Goal: Task Accomplishment & Management: Use online tool/utility

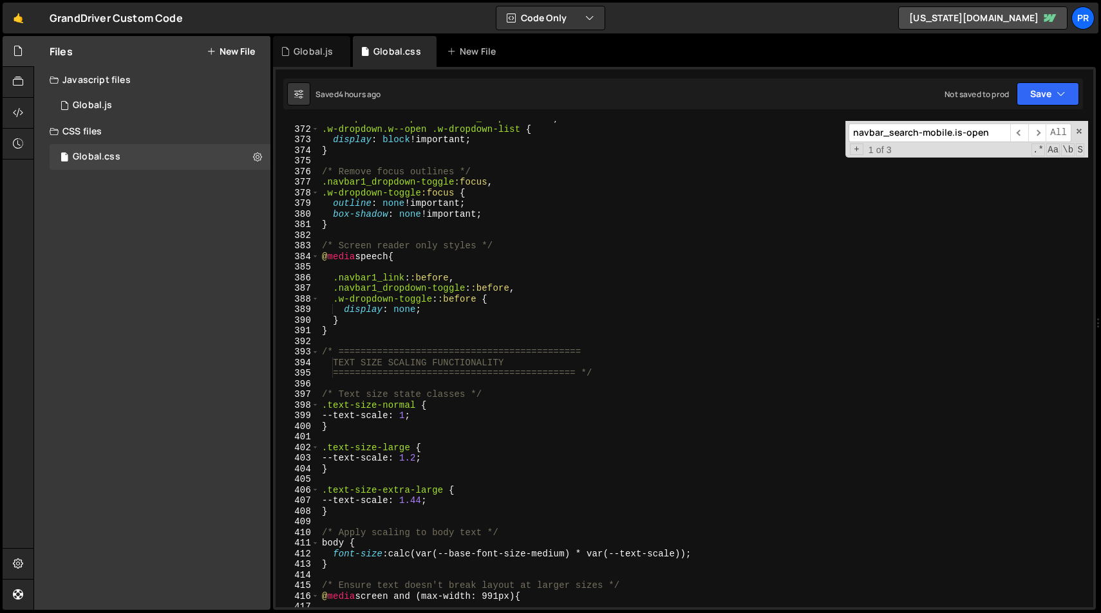
scroll to position [3951, 0]
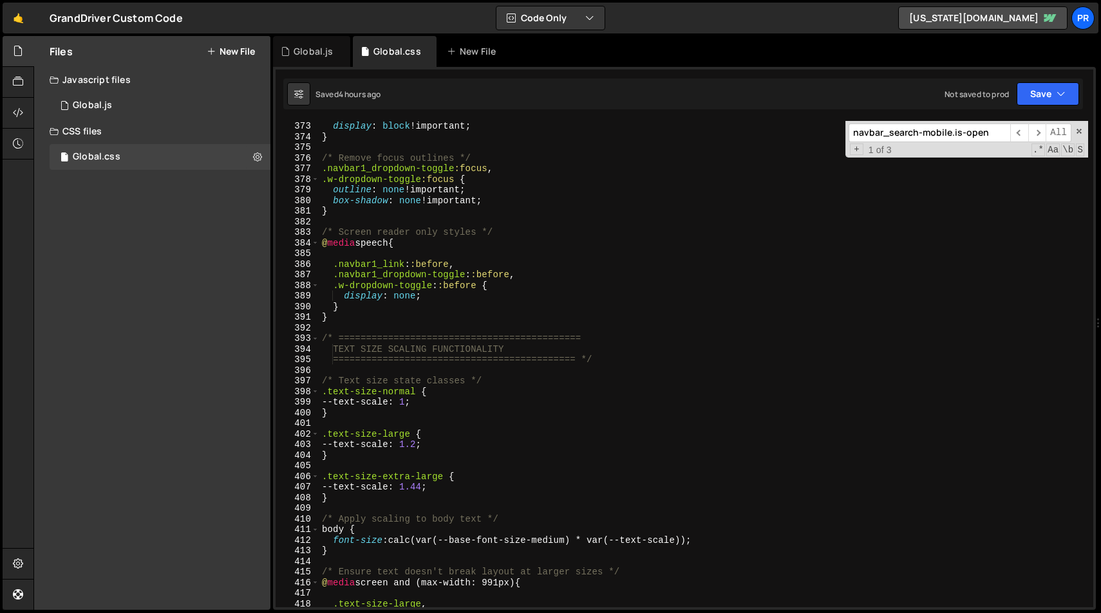
type textarea "}"
click at [456, 314] on div "display : block !important ; } /* Remove focus outlines */ .navbar1_dropdown-to…" at bounding box center [703, 375] width 769 height 508
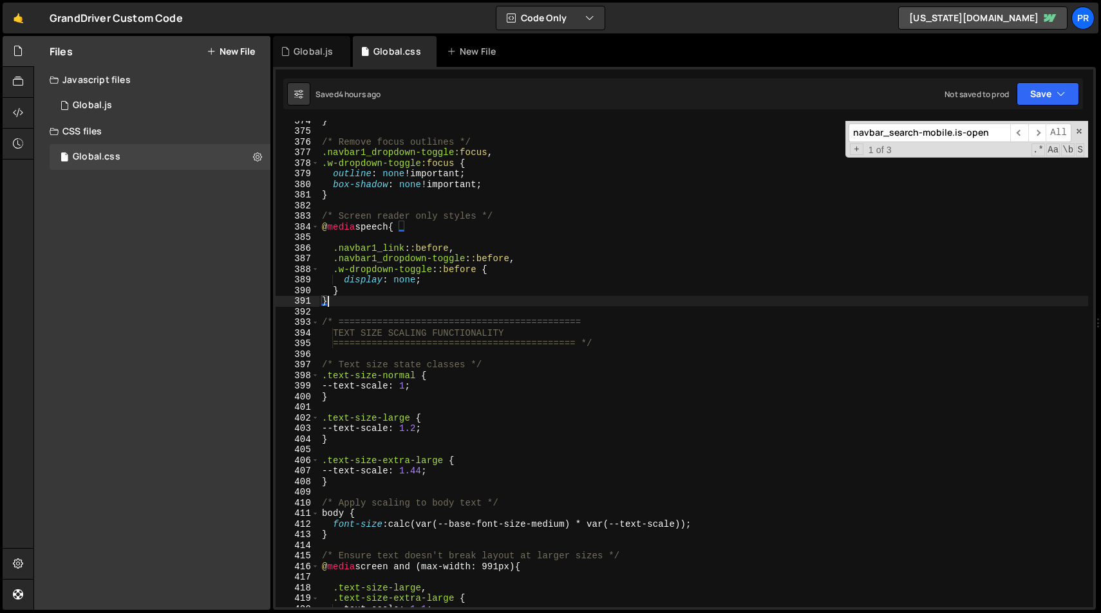
scroll to position [3966, 0]
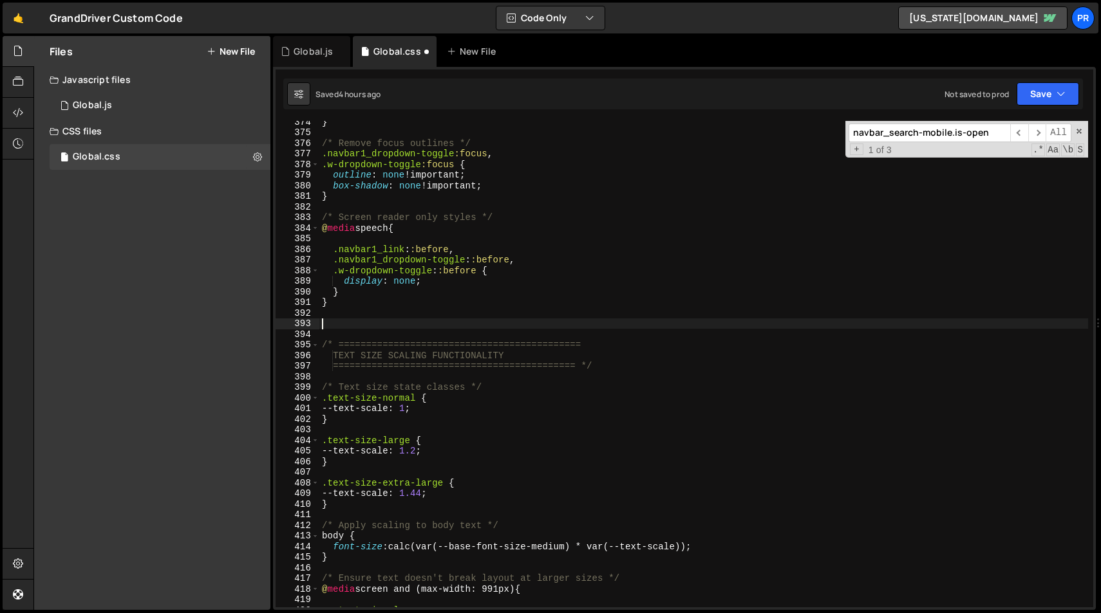
paste textarea "}"
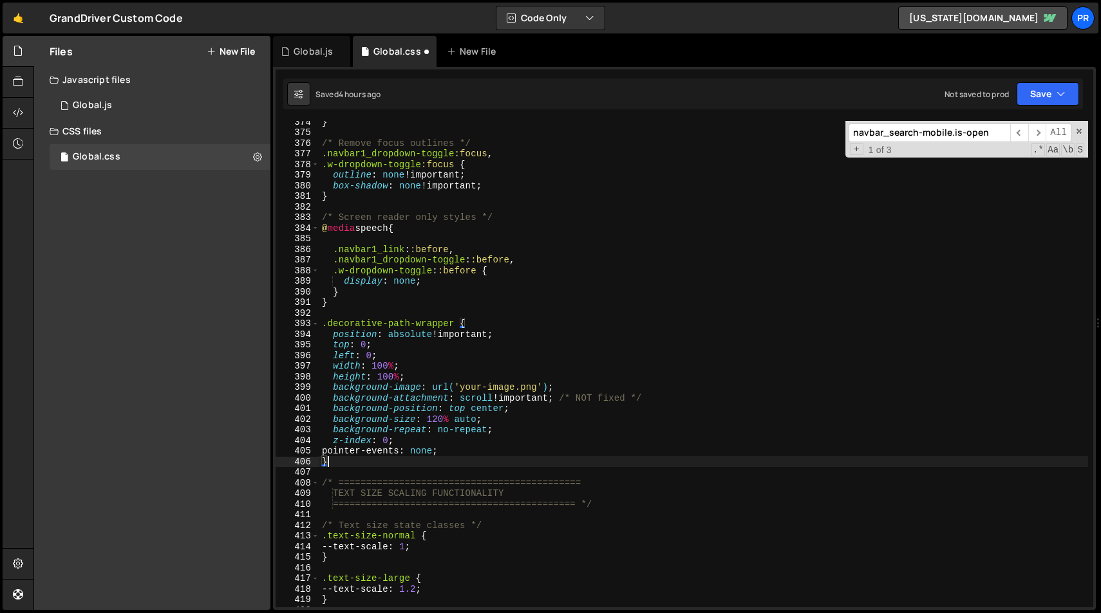
click at [462, 355] on div "} /* Remove focus outlines */ .navbar1_dropdown-toggle :focus , .w-dropdown-tog…" at bounding box center [703, 371] width 769 height 508
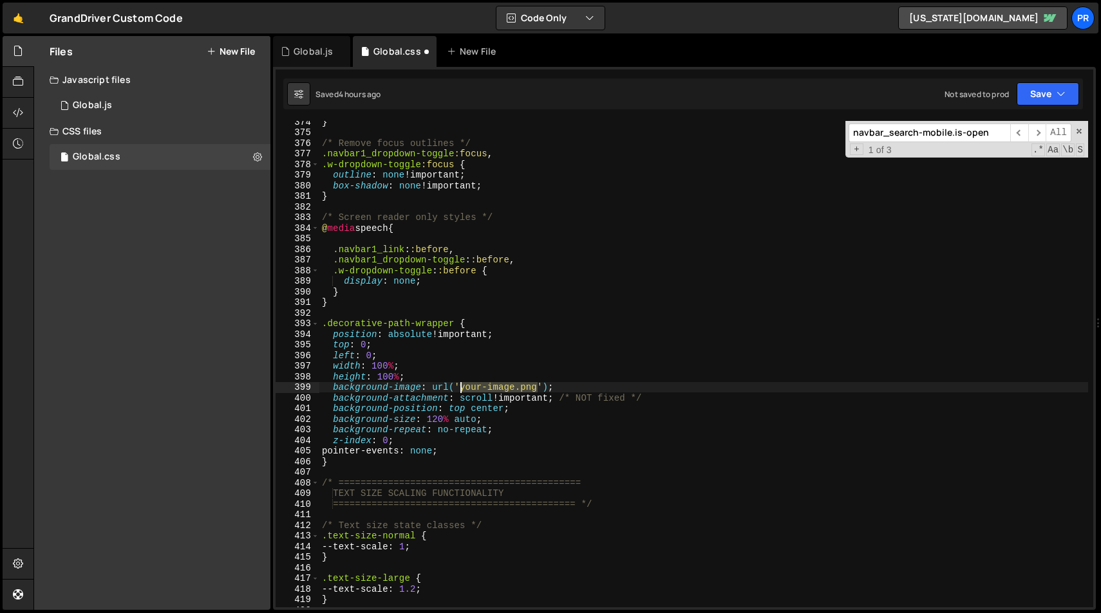
drag, startPoint x: 537, startPoint y: 388, endPoint x: 462, endPoint y: 387, distance: 76.0
click at [462, 387] on div "} /* Remove focus outlines */ .navbar1_dropdown-toggle :focus , .w-dropdown-tog…" at bounding box center [703, 371] width 769 height 508
paste textarea "[URL][DOMAIN_NAME]"
click at [677, 435] on div "} /* Remove focus outlines */ .navbar1_dropdown-toggle :focus , .w-dropdown-tog…" at bounding box center [703, 371] width 769 height 508
click at [1054, 93] on button "Save" at bounding box center [1047, 93] width 62 height 23
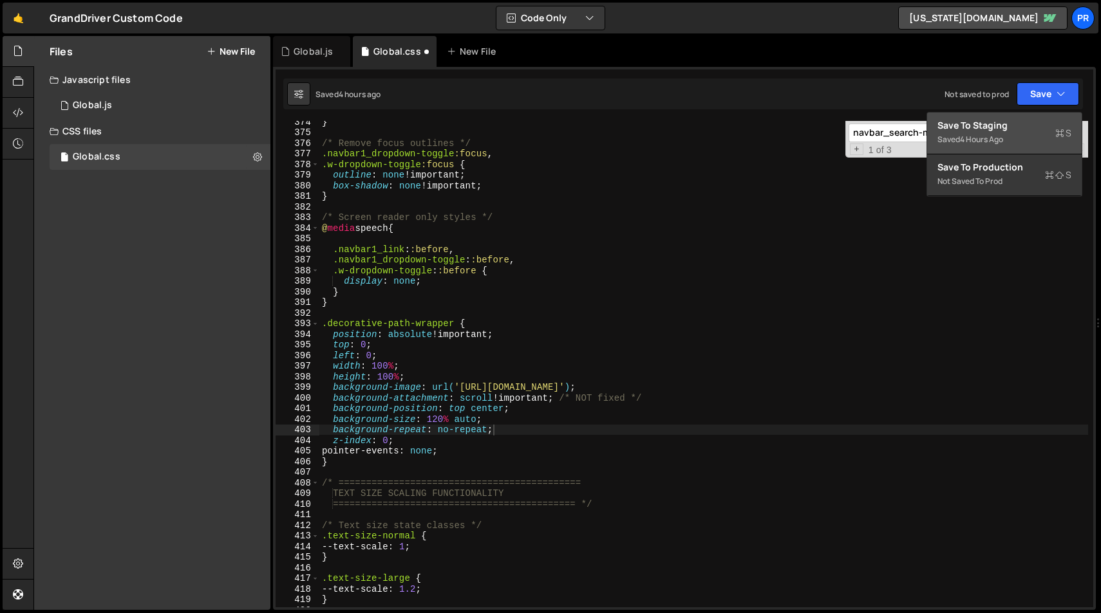
click at [1033, 127] on div "Save to Staging S" at bounding box center [1004, 125] width 134 height 13
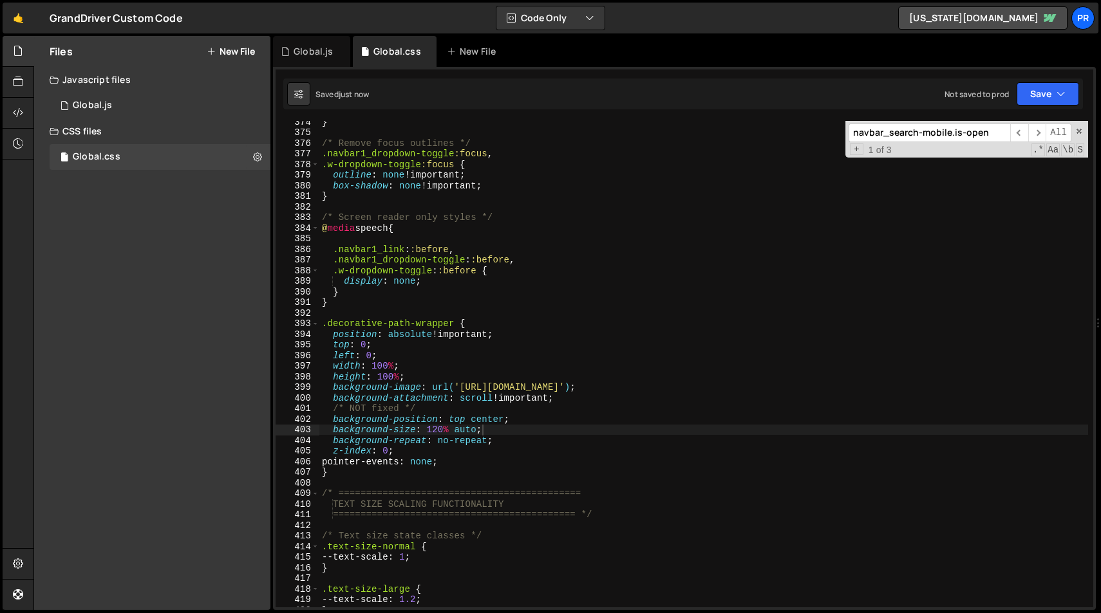
click at [716, 288] on div "} /* Remove focus outlines */ .navbar1_dropdown-toggle :focus , .w-dropdown-tog…" at bounding box center [703, 371] width 769 height 508
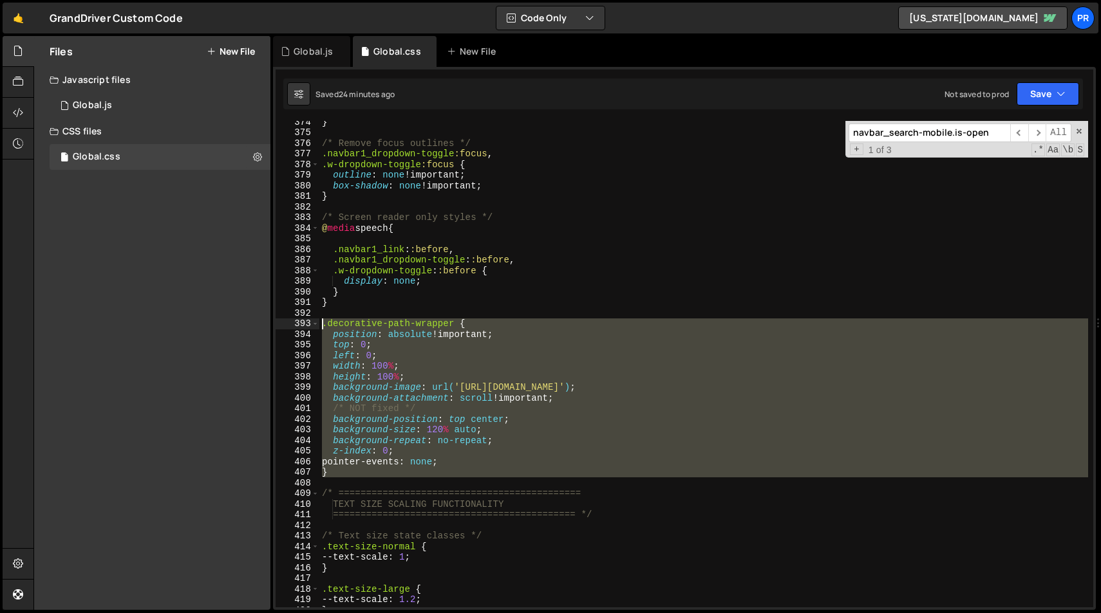
drag, startPoint x: 351, startPoint y: 478, endPoint x: 310, endPoint y: 324, distance: 159.1
click at [310, 324] on div "} 374 375 376 377 378 379 380 381 382 383 384 385 386 387 388 389 390 391 392 3…" at bounding box center [683, 364] width 817 height 487
paste textarea "}"
type textarea "}"
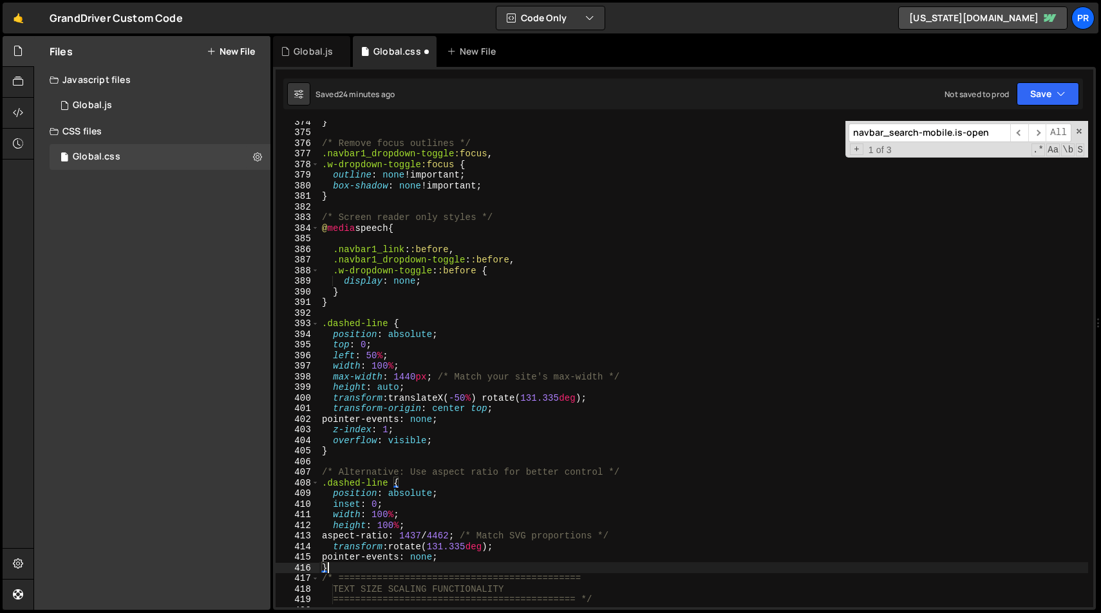
click at [485, 461] on div "} /* Remove focus outlines */ .navbar1_dropdown-toggle :focus , .w-dropdown-tog…" at bounding box center [703, 371] width 769 height 508
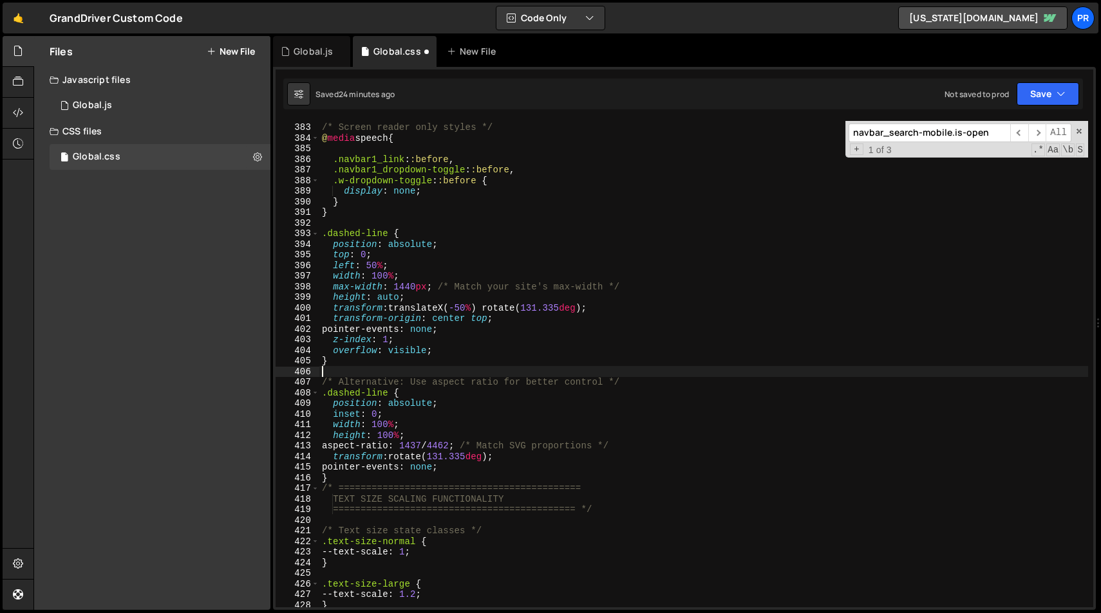
scroll to position [4057, 0]
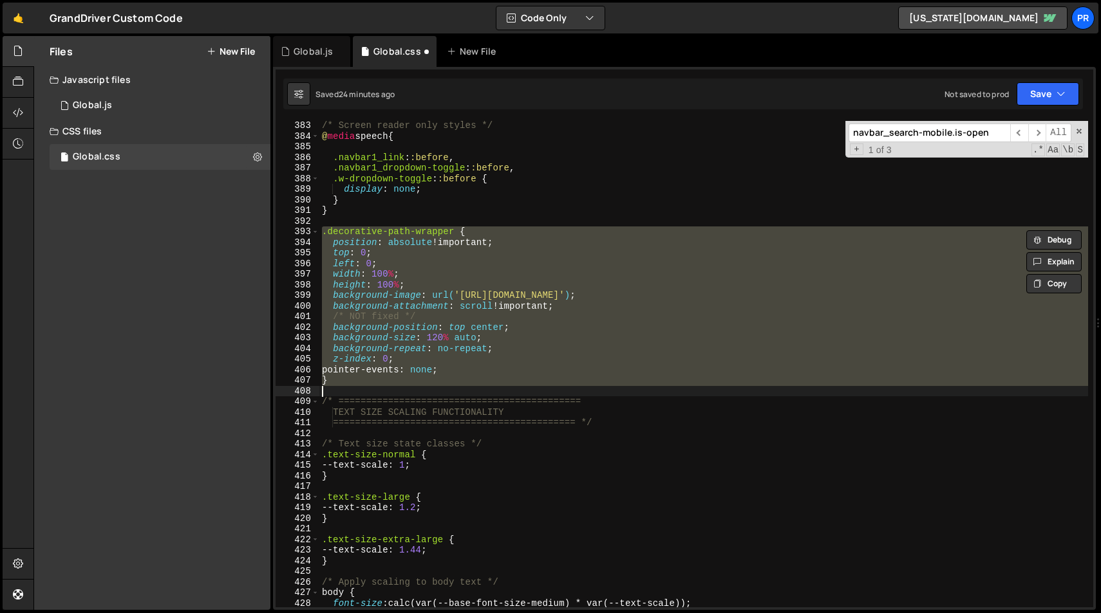
click at [363, 373] on div "/* Screen reader only styles */ @ media speech { .navbar1_link : :before , .nav…" at bounding box center [703, 364] width 769 height 487
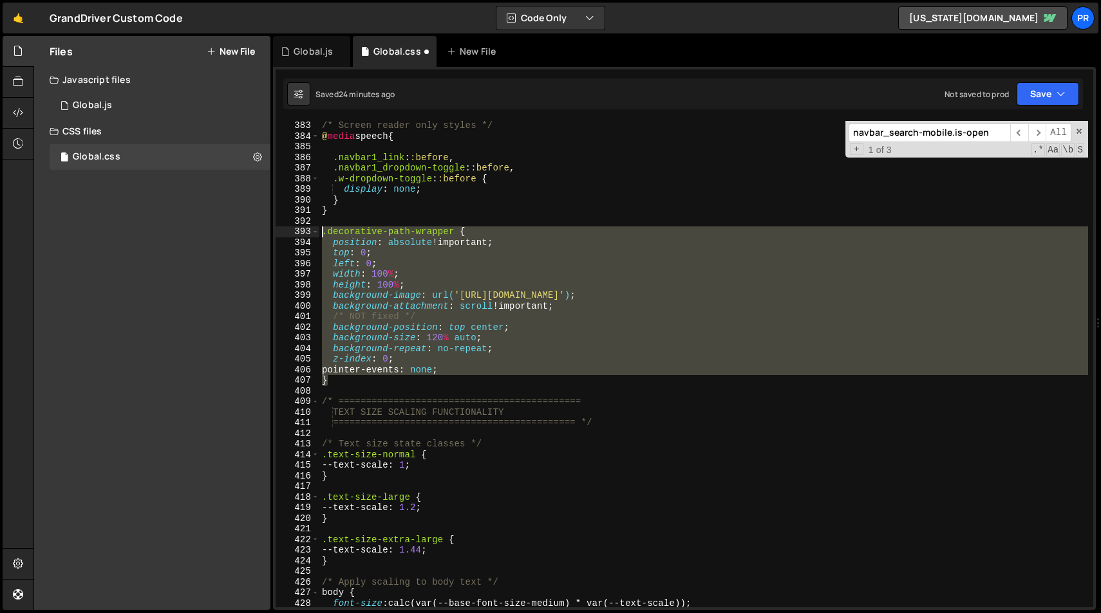
drag, startPoint x: 337, startPoint y: 381, endPoint x: 281, endPoint y: 230, distance: 160.5
click at [281, 230] on div "pointer-events: none; 383 384 385 386 387 388 389 390 391 392 393 394 395 396 3…" at bounding box center [683, 364] width 817 height 487
paste textarea "}"
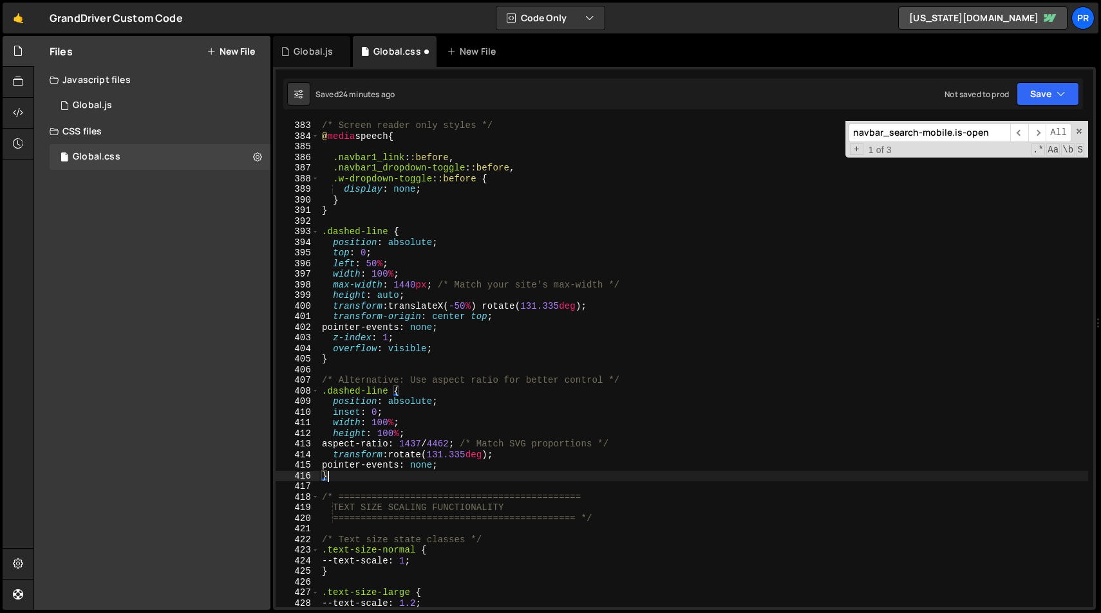
scroll to position [4084, 0]
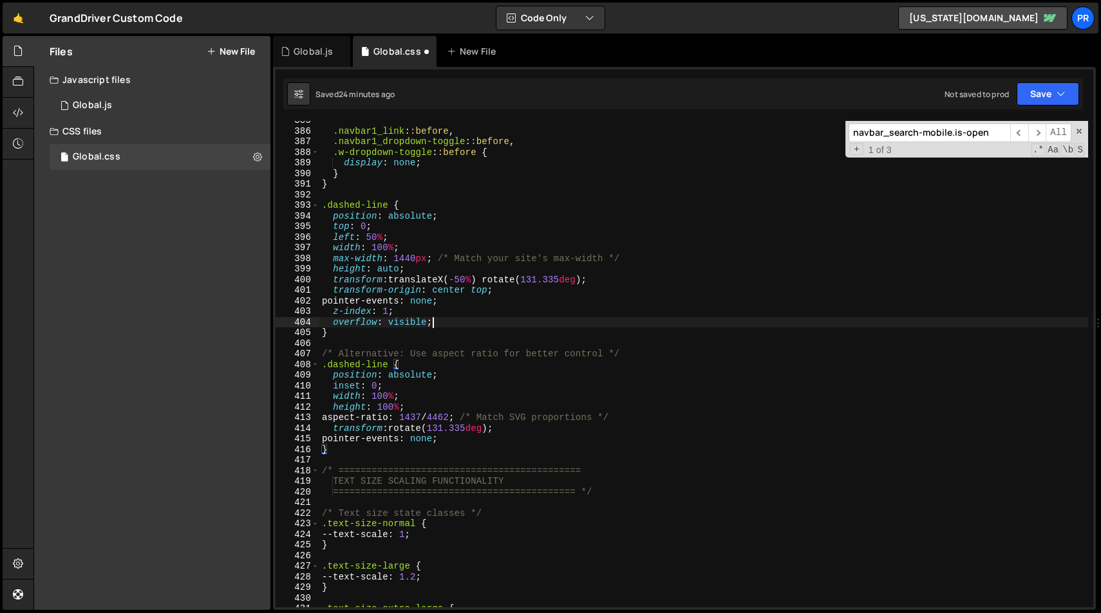
click at [453, 321] on div ".navbar1_link : :before , .navbar1_dropdown-toggle : :before , .w-dropdown-togg…" at bounding box center [703, 369] width 769 height 508
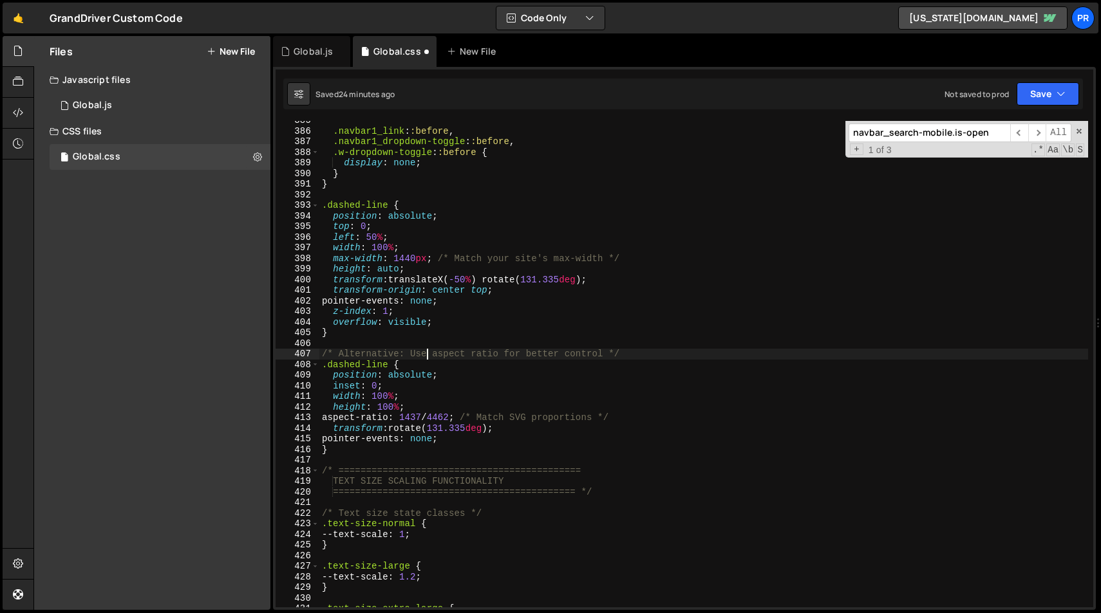
click at [428, 359] on div ".navbar1_link : :before , .navbar1_dropdown-toggle : :before , .w-dropdown-togg…" at bounding box center [703, 369] width 769 height 508
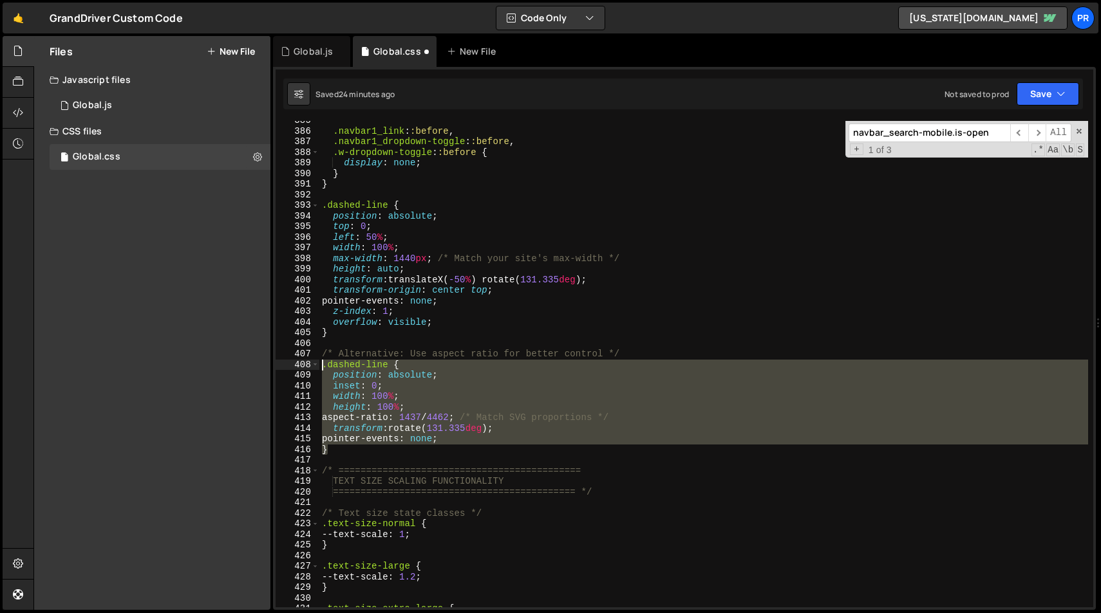
drag, startPoint x: 351, startPoint y: 449, endPoint x: 263, endPoint y: 360, distance: 124.7
click at [263, 360] on div "Files New File Javascript files 1 Global.js 0 CSS files Global.css 0 Copy share…" at bounding box center [566, 323] width 1067 height 575
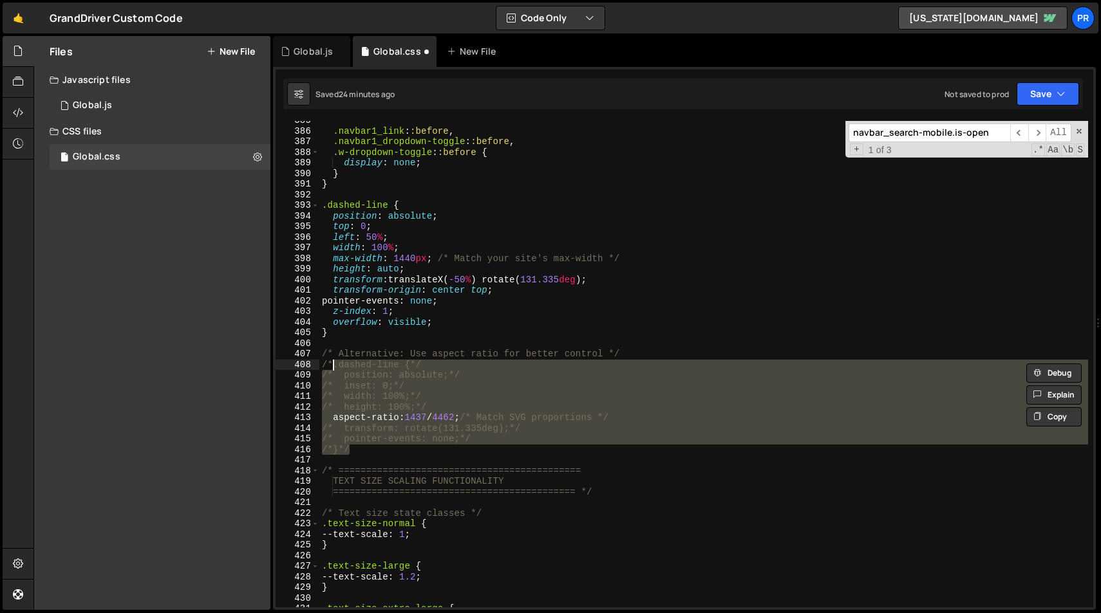
click at [537, 363] on div ".navbar1_link : :before , .navbar1_dropdown-toggle : :before , .w-dropdown-togg…" at bounding box center [703, 364] width 769 height 487
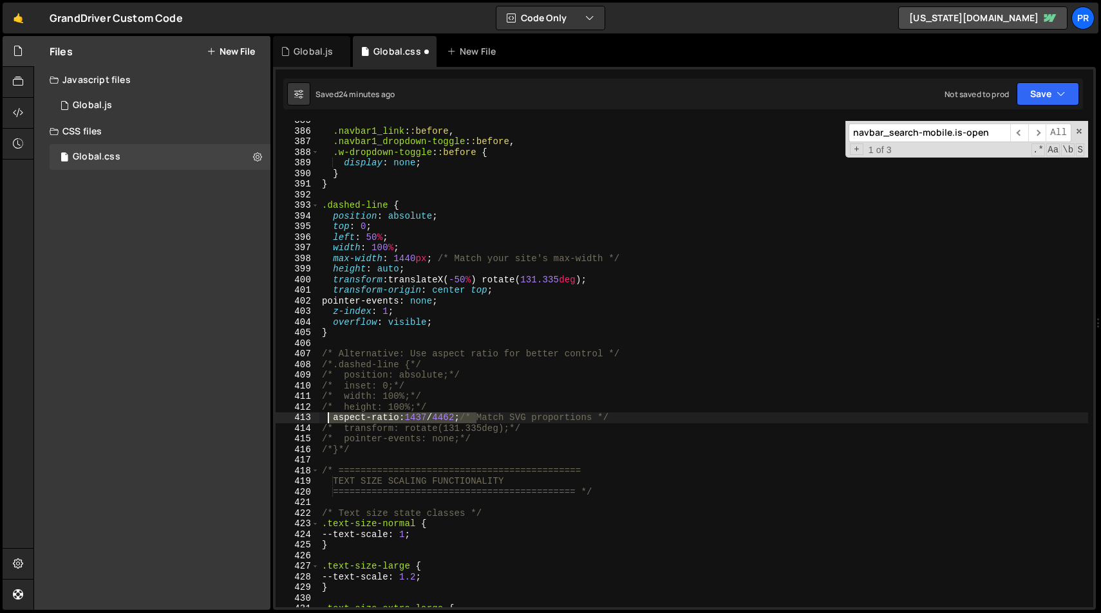
drag, startPoint x: 478, startPoint y: 419, endPoint x: 326, endPoint y: 418, distance: 151.3
click at [326, 418] on div ".navbar1_link : :before , .navbar1_dropdown-toggle : :before , .w-dropdown-togg…" at bounding box center [703, 369] width 769 height 508
click at [401, 430] on div ".navbar1_link : :before , .navbar1_dropdown-toggle : :before , .w-dropdown-togg…" at bounding box center [703, 369] width 769 height 508
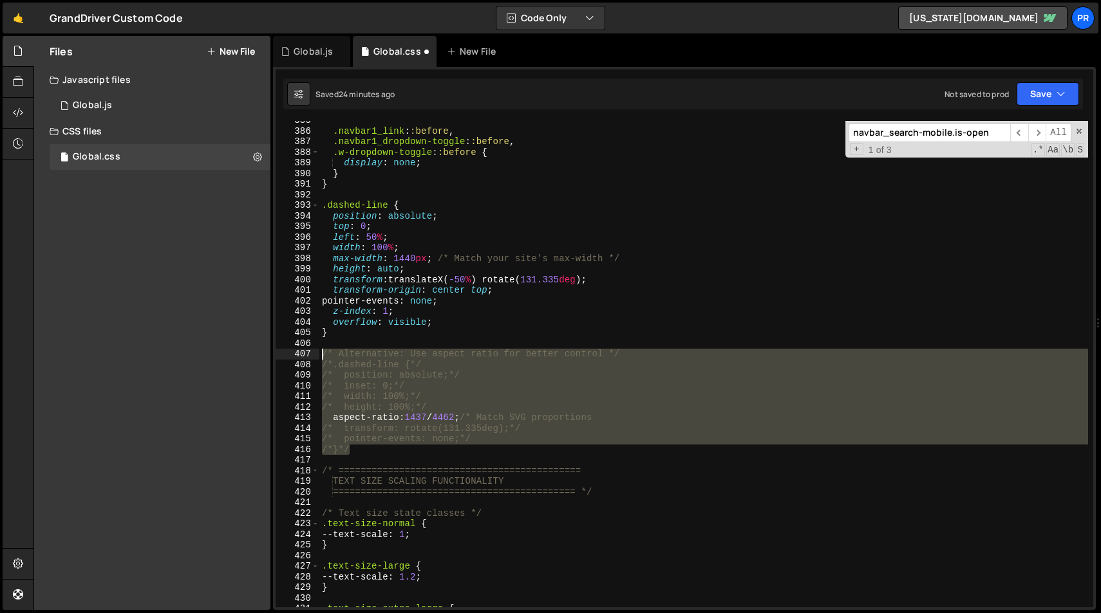
drag, startPoint x: 393, startPoint y: 451, endPoint x: 272, endPoint y: 353, distance: 155.6
click at [272, 353] on div "Files New File Javascript files 1 Global.js 0 CSS files Global.css 0 Copy share…" at bounding box center [566, 323] width 1067 height 575
type textarea "/* Alternative: Use aspect ratio for better control */ /*.dashed-line {*/"
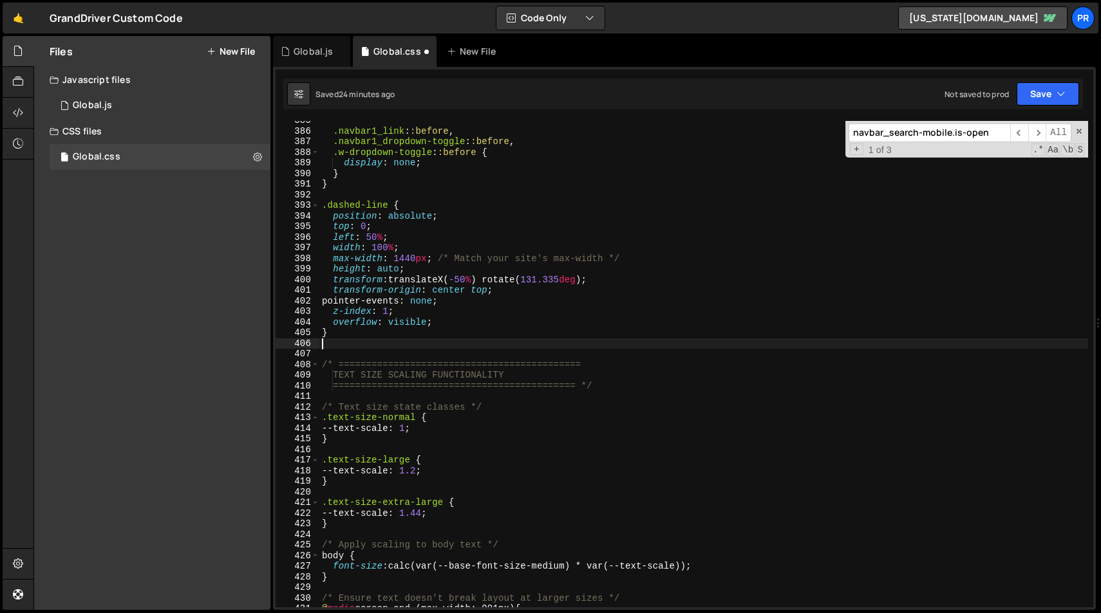
type textarea "}"
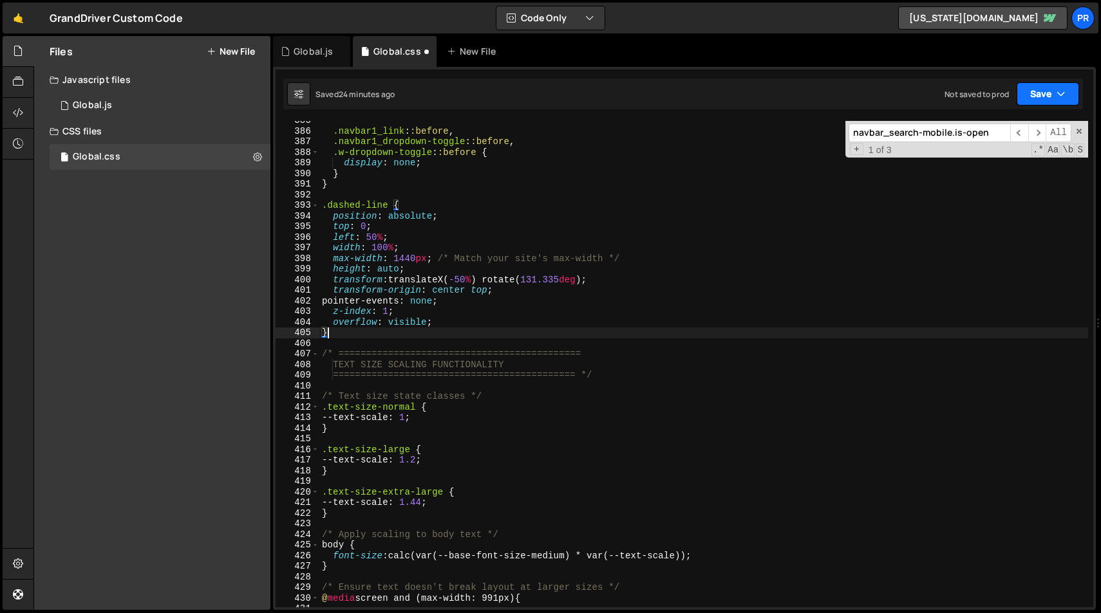
click at [1067, 91] on button "Save" at bounding box center [1047, 93] width 62 height 23
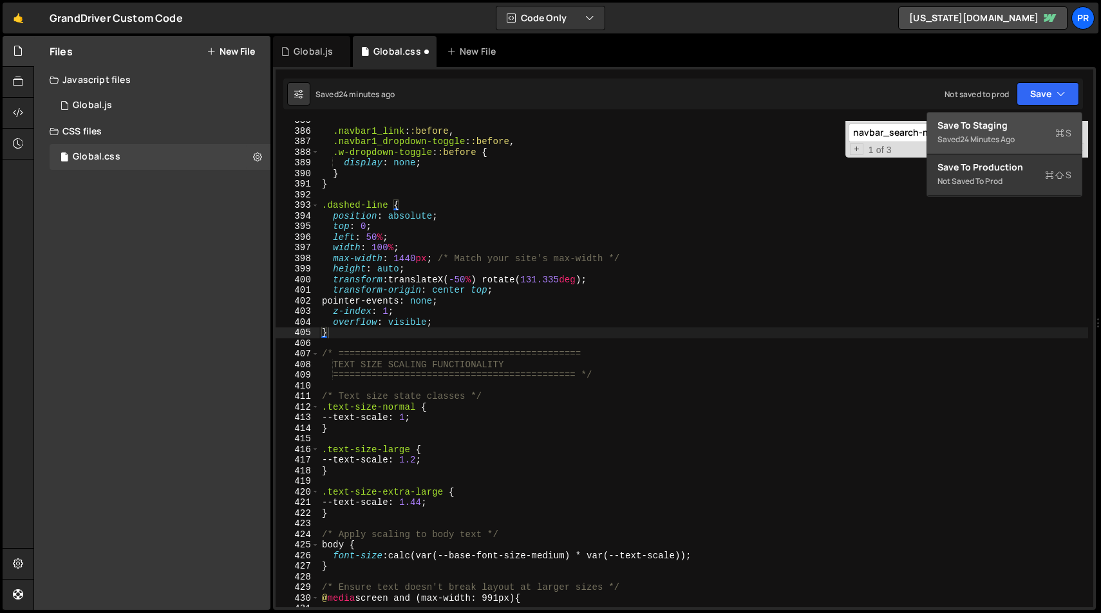
click at [1018, 126] on div "Save to Staging S" at bounding box center [1004, 125] width 134 height 13
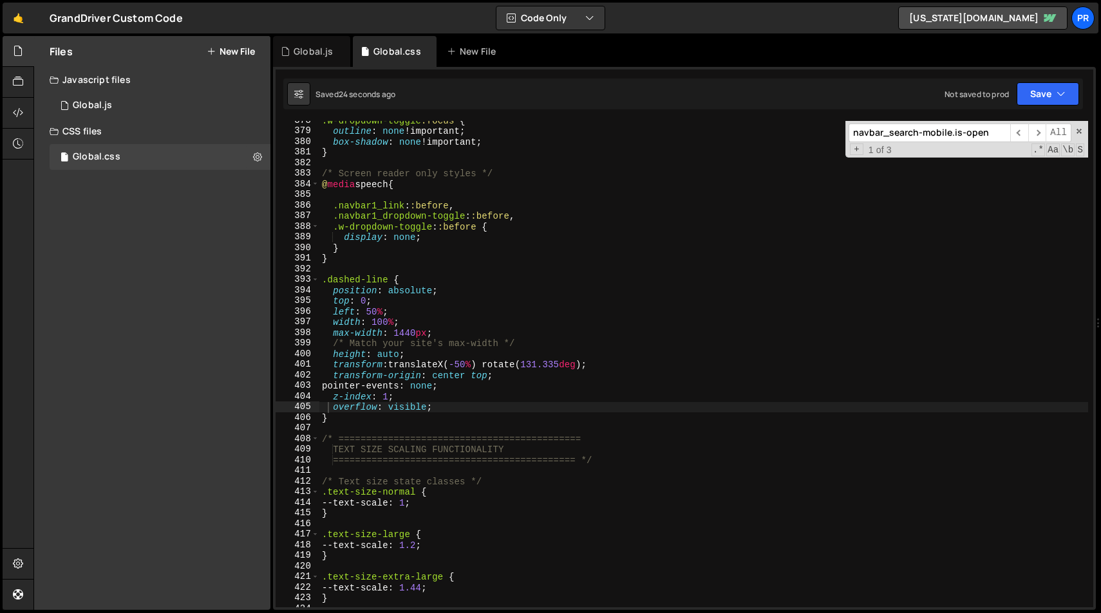
scroll to position [4010, 0]
click at [369, 258] on div ".w-dropdown-toggle :focus { outline : none !important ; box-shadow : none !impo…" at bounding box center [703, 369] width 769 height 508
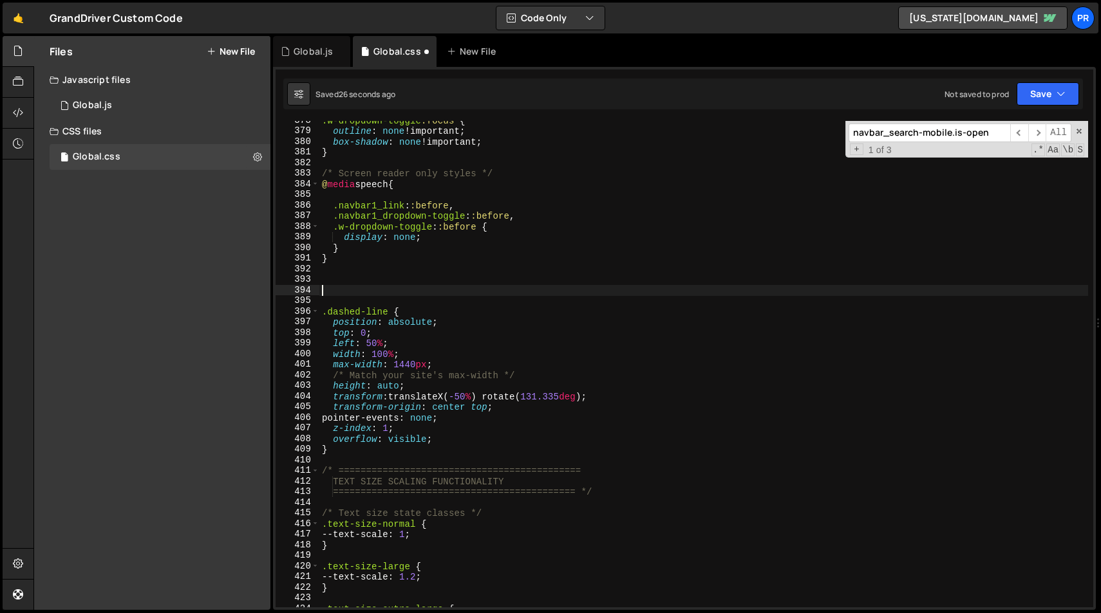
type textarea "v"
paste textarea "}"
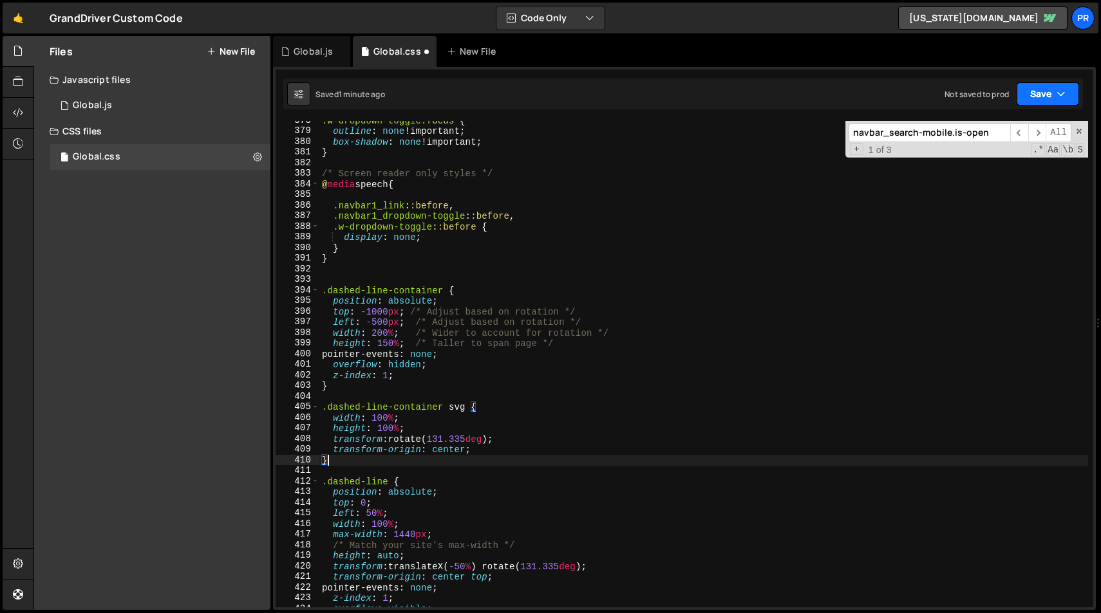
click at [1069, 85] on button "Save" at bounding box center [1047, 93] width 62 height 23
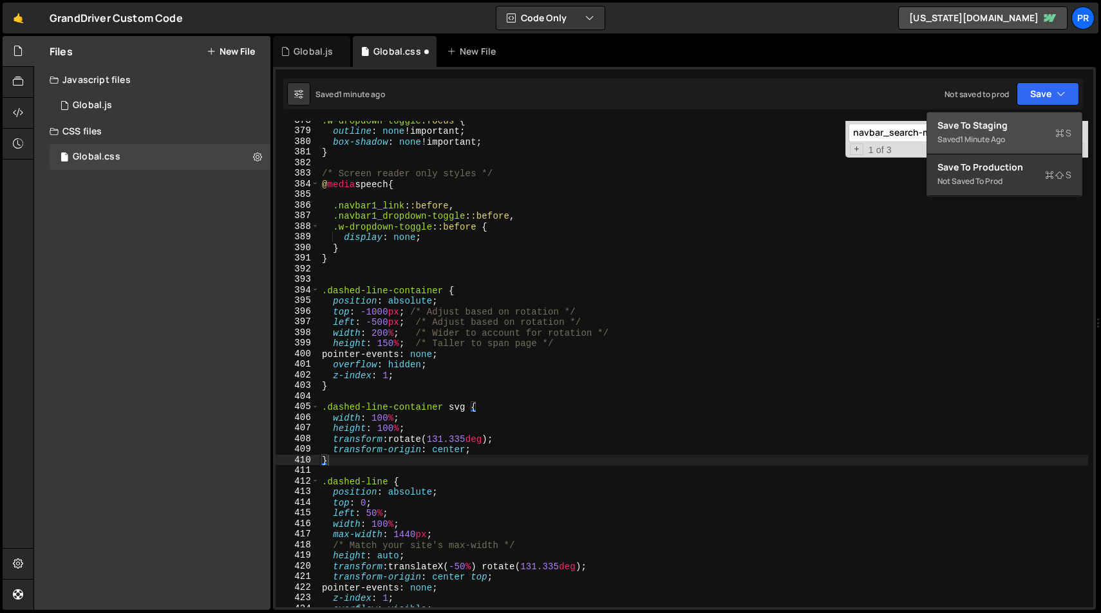
click at [1031, 122] on div "Save to Staging S" at bounding box center [1004, 125] width 134 height 13
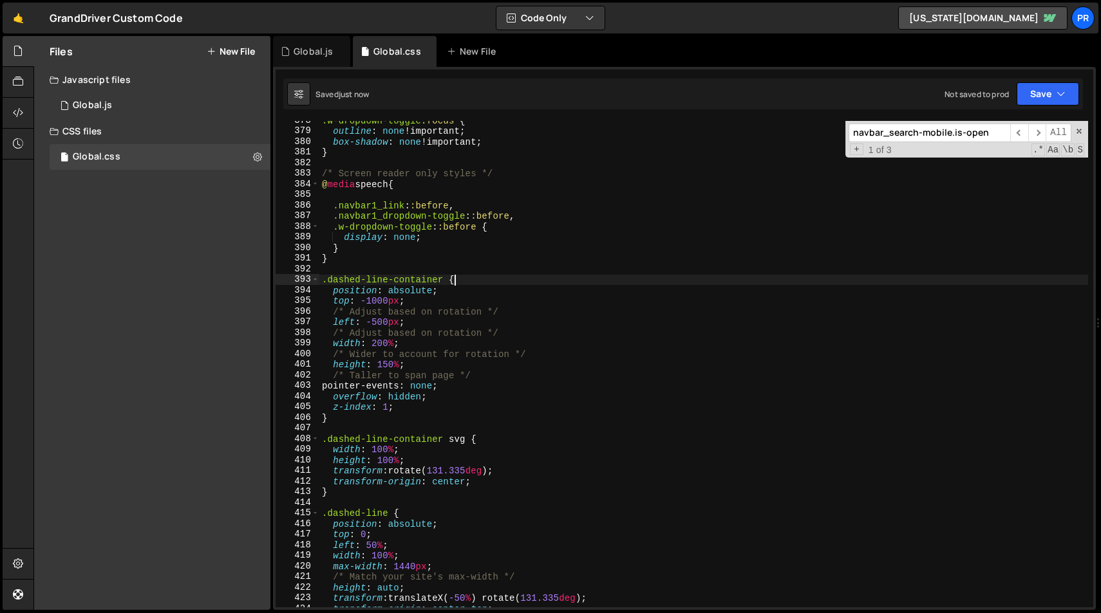
click at [692, 283] on div ".w-dropdown-toggle :focus { outline : none !important ; box-shadow : none !impo…" at bounding box center [703, 369] width 769 height 508
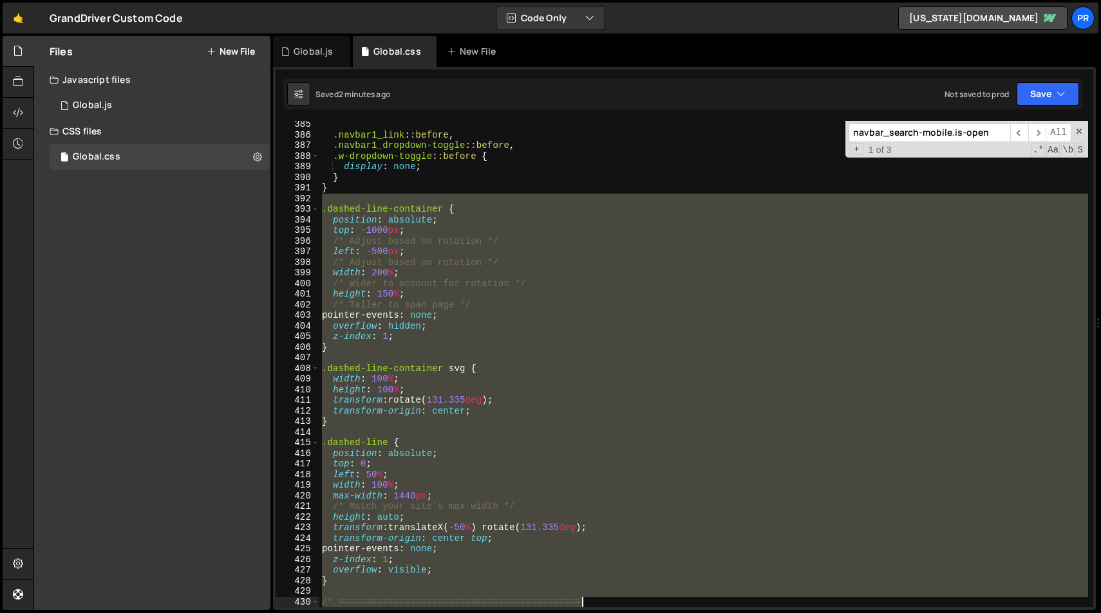
scroll to position [4123, 0]
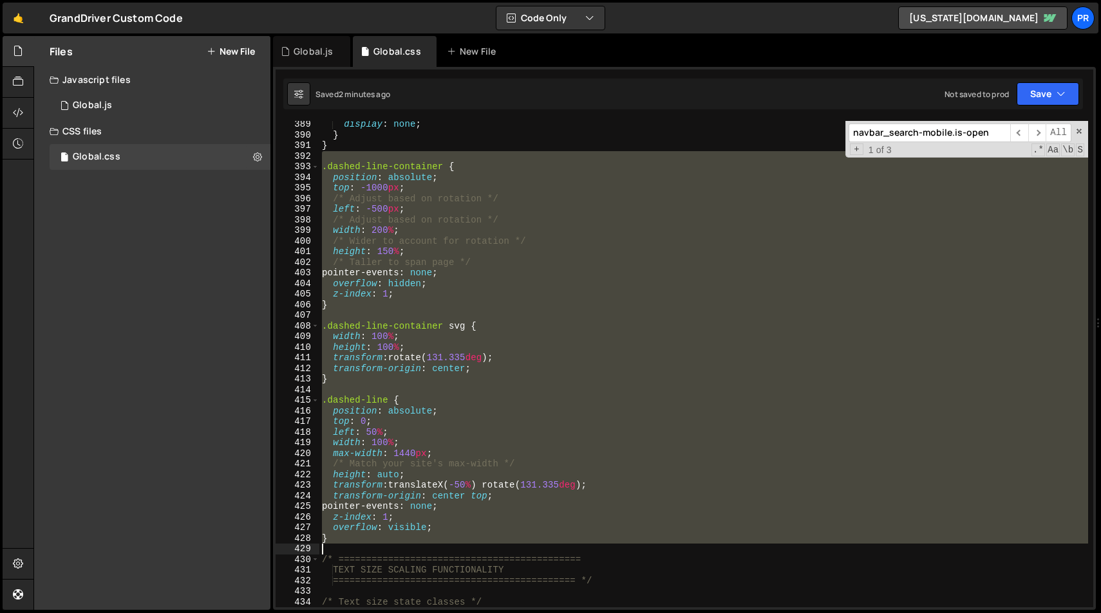
drag, startPoint x: 326, startPoint y: 271, endPoint x: 633, endPoint y: 546, distance: 413.0
click at [633, 546] on div "display : none ; } } .dashed-line-container { position : absolute ; top : -1000…" at bounding box center [703, 373] width 769 height 508
paste textarea
type textarea "}"
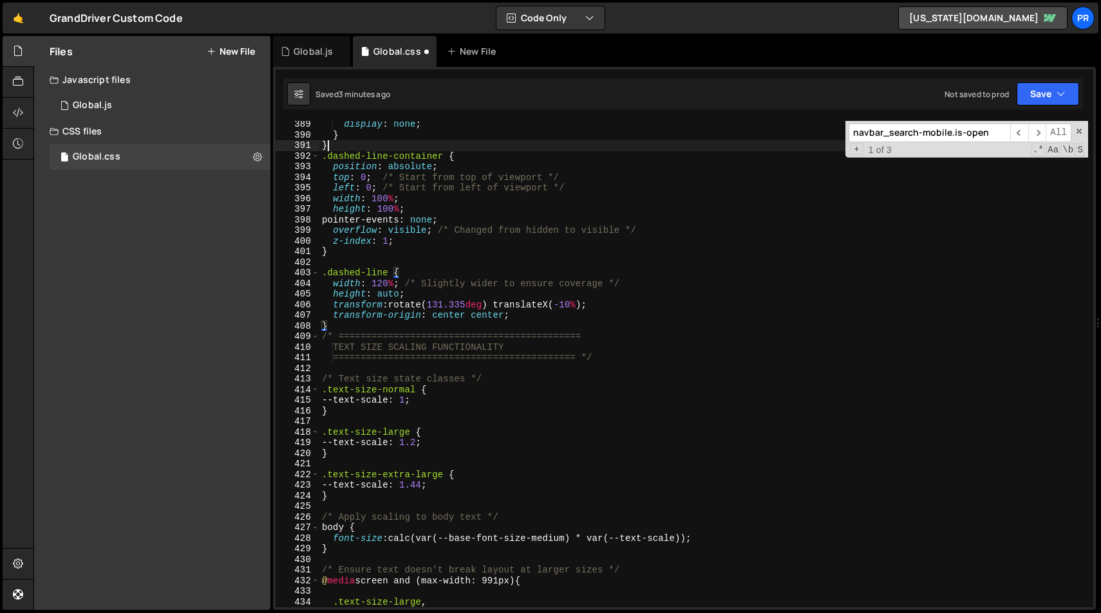
click at [341, 147] on div "display : none ; } } .dashed-line-container { position : absolute ; top : 0 ; /…" at bounding box center [703, 373] width 769 height 508
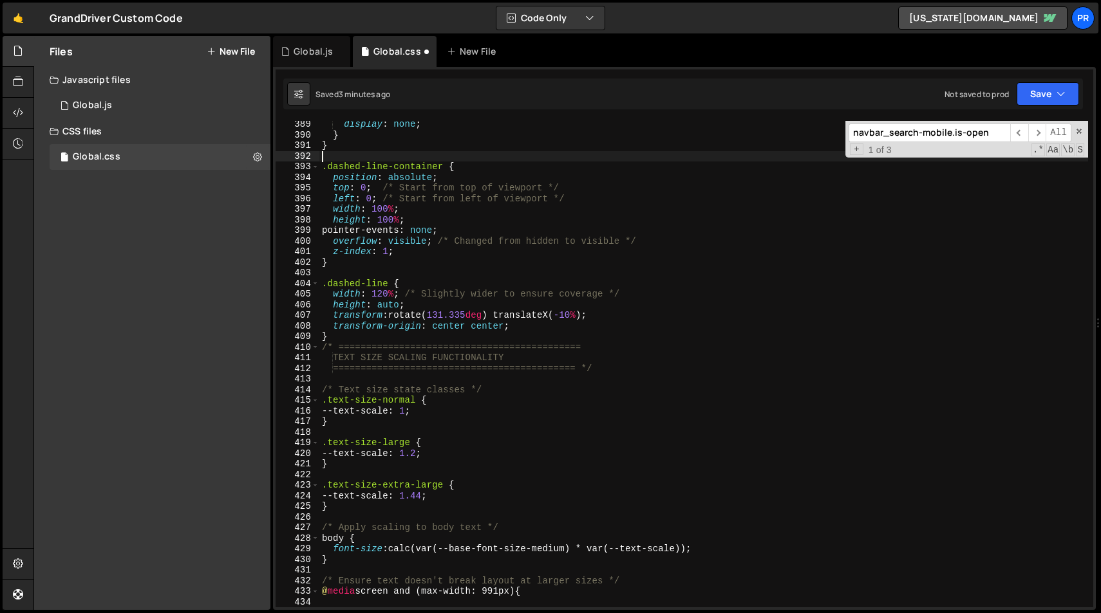
click at [351, 342] on div "display : none ; } } .dashed-line-container { position : absolute ; top : 0 ; /…" at bounding box center [703, 373] width 769 height 508
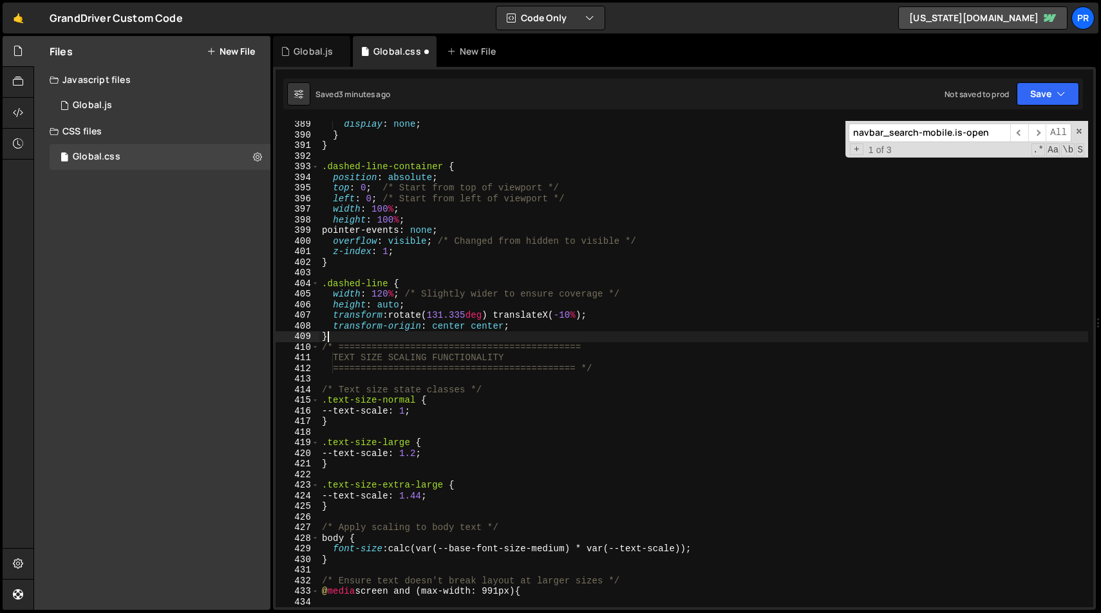
click at [356, 335] on div "display : none ; } } .dashed-line-container { position : absolute ; top : 0 ; /…" at bounding box center [703, 373] width 769 height 508
type textarea "}"
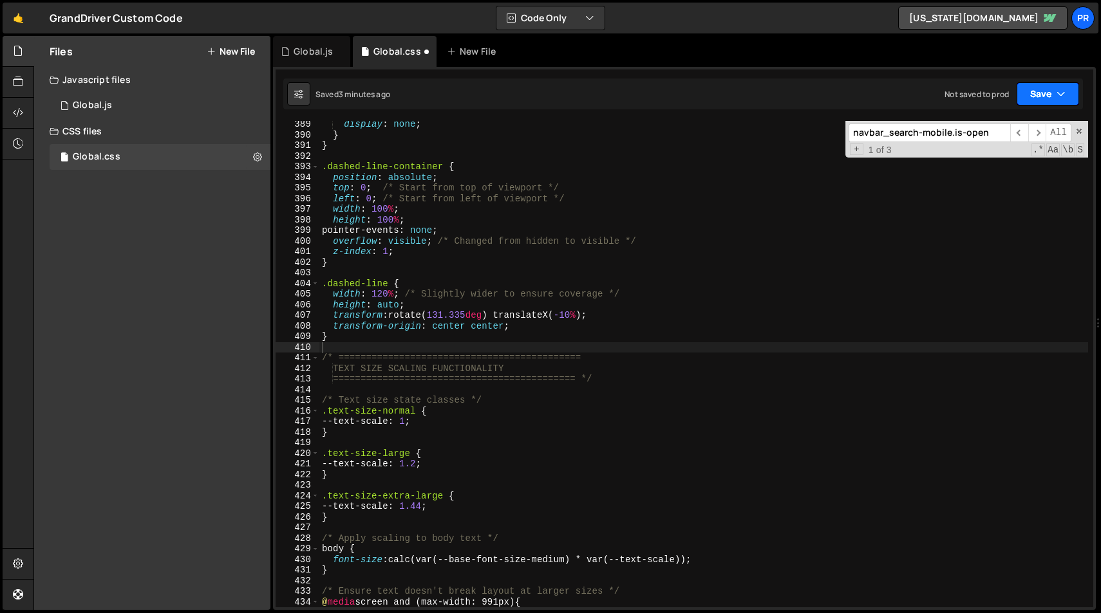
click at [1063, 93] on icon "button" at bounding box center [1060, 94] width 9 height 13
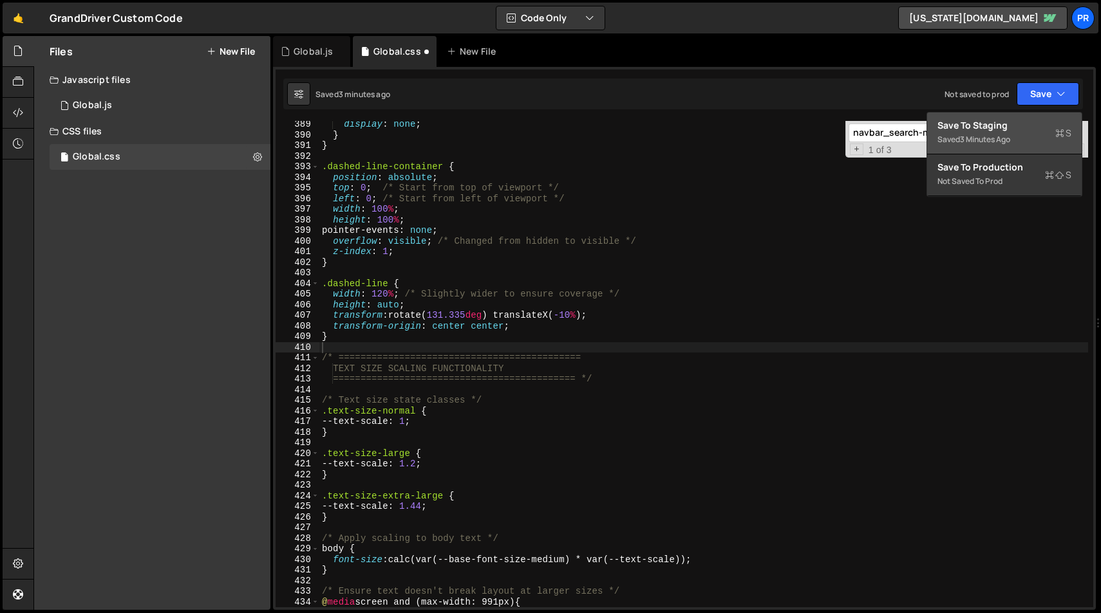
click at [1007, 129] on div "Save to Staging S" at bounding box center [1004, 125] width 134 height 13
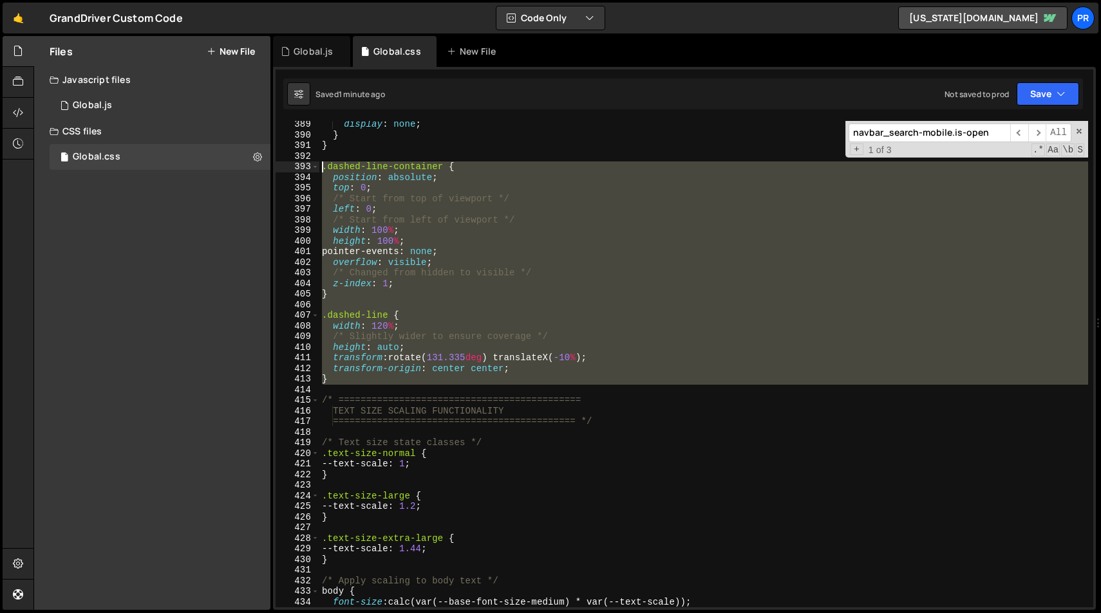
drag, startPoint x: 335, startPoint y: 387, endPoint x: 304, endPoint y: 165, distance: 224.1
click at [304, 165] on div "389 390 391 392 393 394 395 396 397 398 399 400 401 402 403 404 405 406 407 408…" at bounding box center [683, 364] width 817 height 487
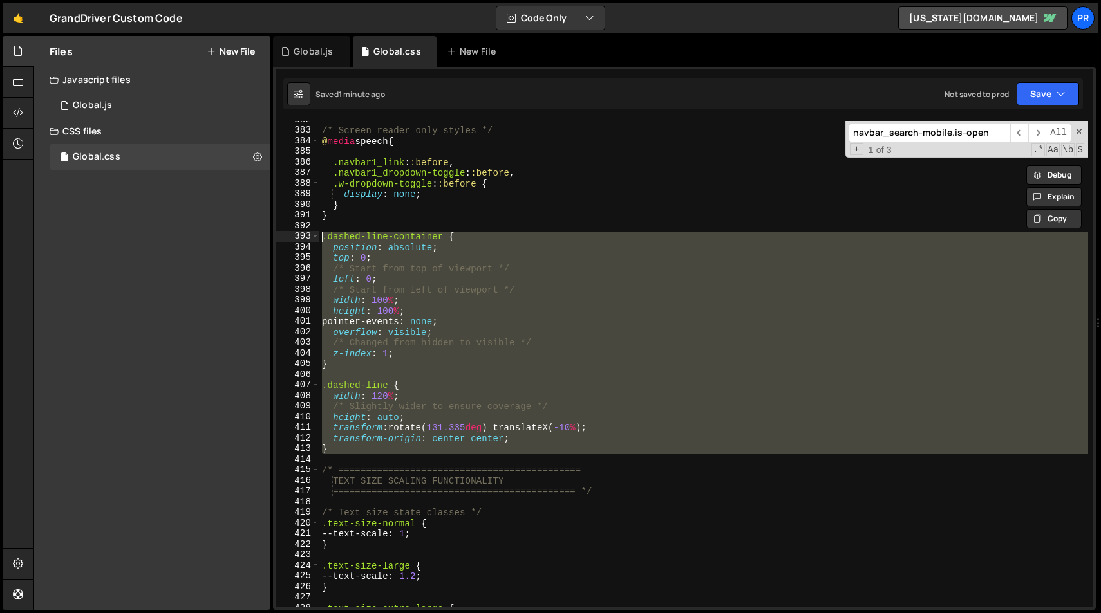
scroll to position [4053, 0]
paste textarea "}"
type textarea "}"
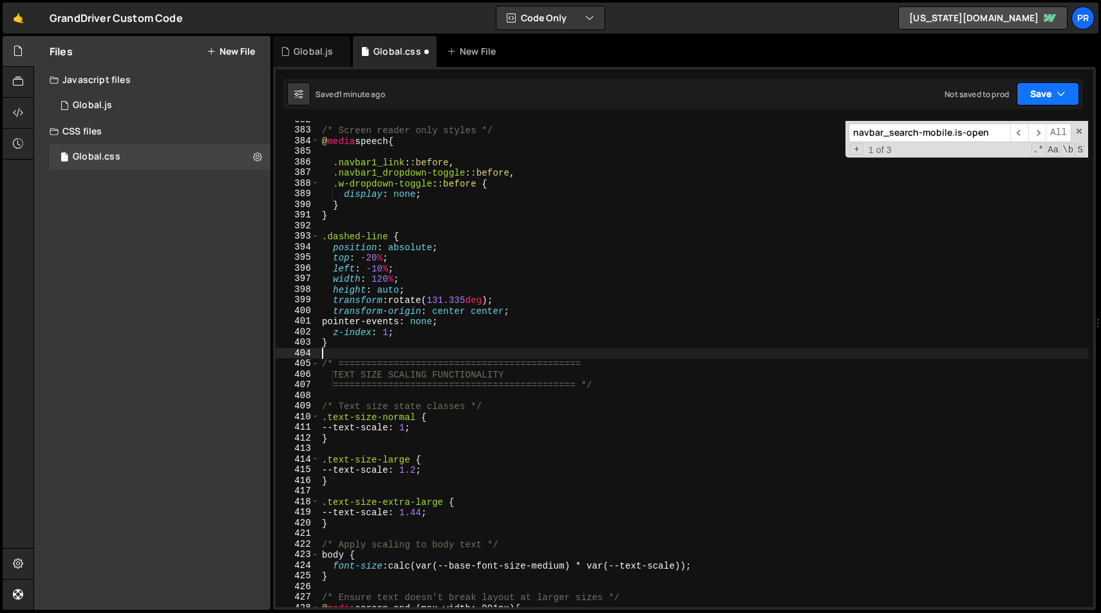
click at [1061, 98] on icon "button" at bounding box center [1060, 94] width 9 height 13
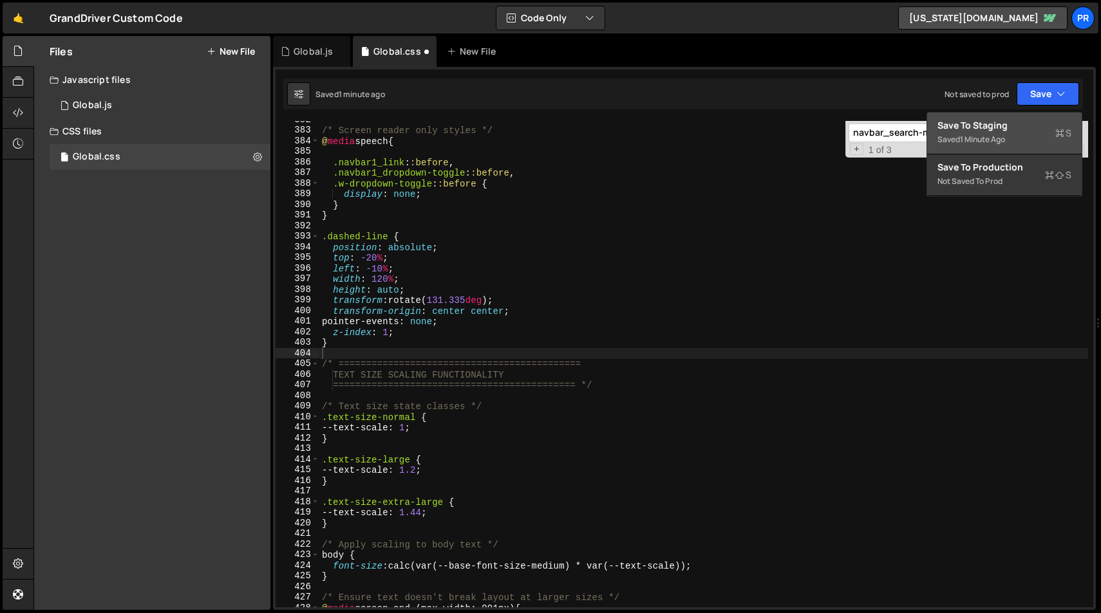
click at [1002, 132] on div "Saved 1 minute ago" at bounding box center [1004, 139] width 134 height 15
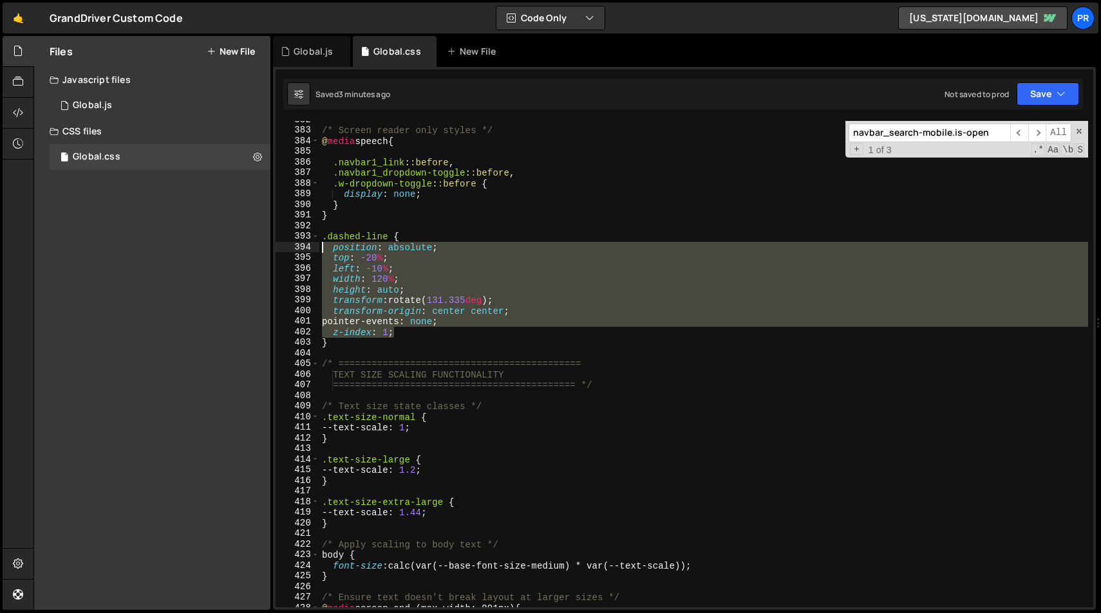
drag, startPoint x: 403, startPoint y: 333, endPoint x: 286, endPoint y: 249, distance: 143.8
click at [286, 249] on div "z-index: 1; 382 383 384 385 386 387 388 389 390 391 392 393 394 395 396 397 398…" at bounding box center [683, 364] width 817 height 487
paste textarea "z-index: 1"
drag, startPoint x: 434, startPoint y: 335, endPoint x: 265, endPoint y: 250, distance: 189.4
click at [265, 250] on div "Files New File Javascript files 1 Global.js 0 CSS files Global.css 0 Copy share…" at bounding box center [566, 323] width 1067 height 575
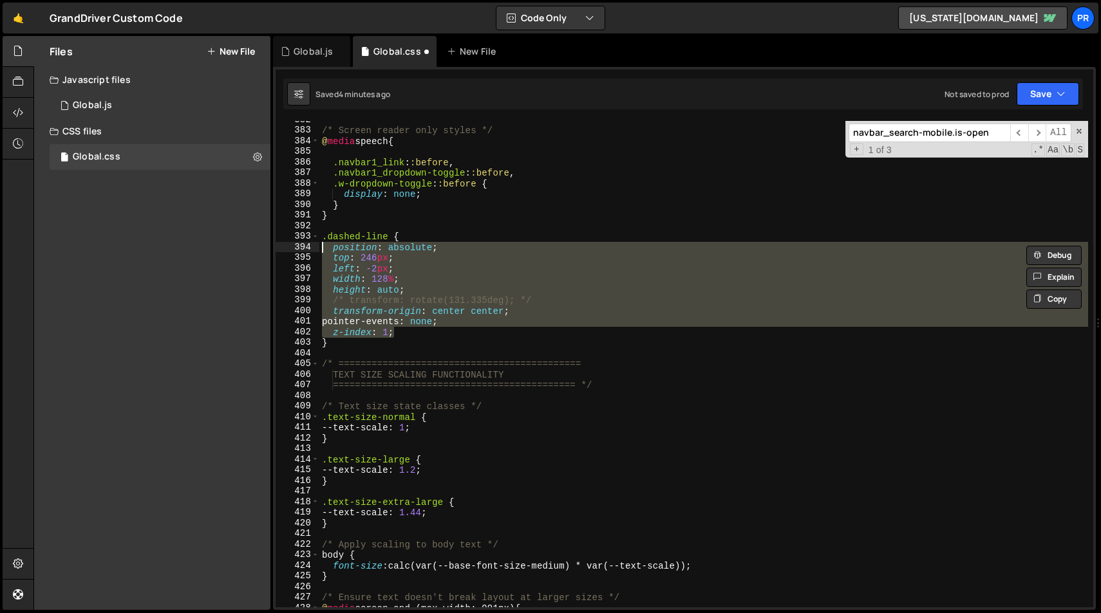
click at [399, 263] on div "/* Screen reader only styles */ @ media speech { .navbar1_link : :before , .nav…" at bounding box center [703, 364] width 769 height 487
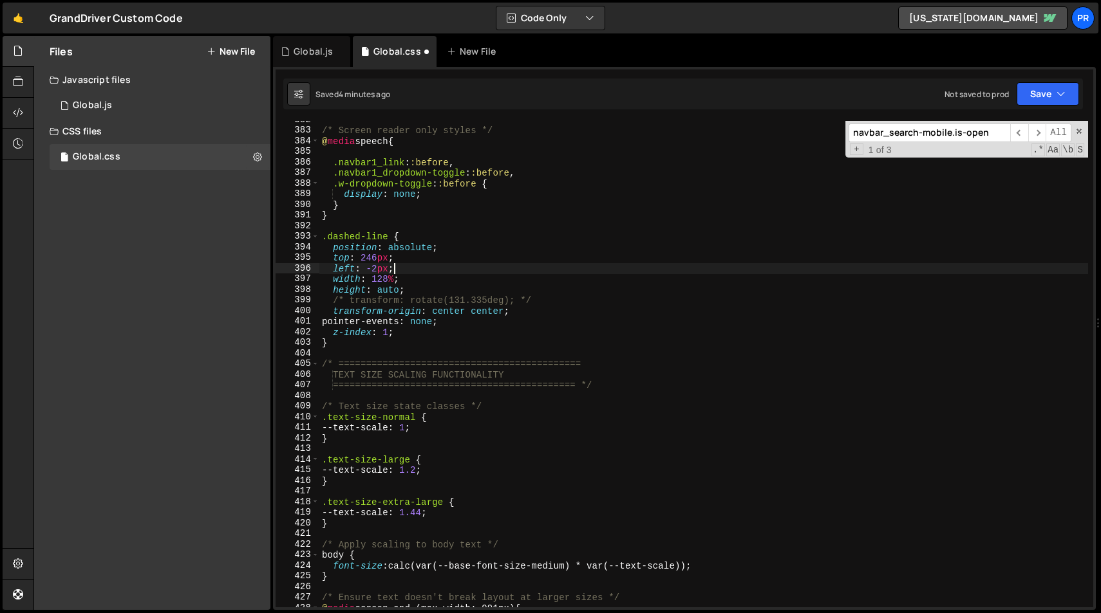
click at [442, 301] on div "/* Screen reader only styles */ @ media speech { .navbar1_link : :before , .nav…" at bounding box center [703, 369] width 769 height 508
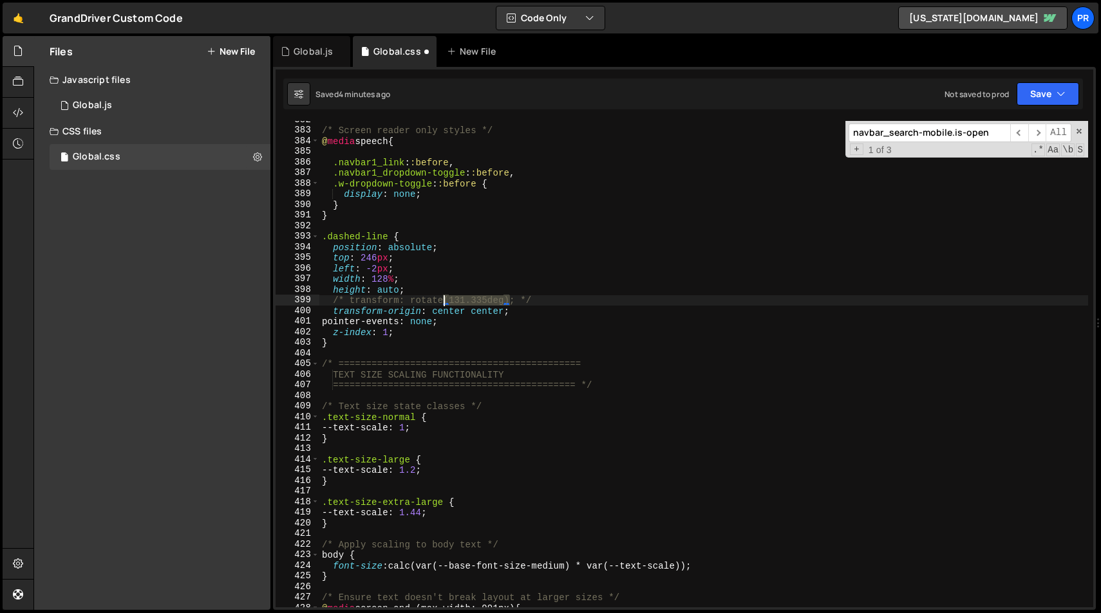
click at [442, 301] on div "/* Screen reader only styles */ @ media speech { .navbar1_link : :before , .nav…" at bounding box center [703, 369] width 769 height 508
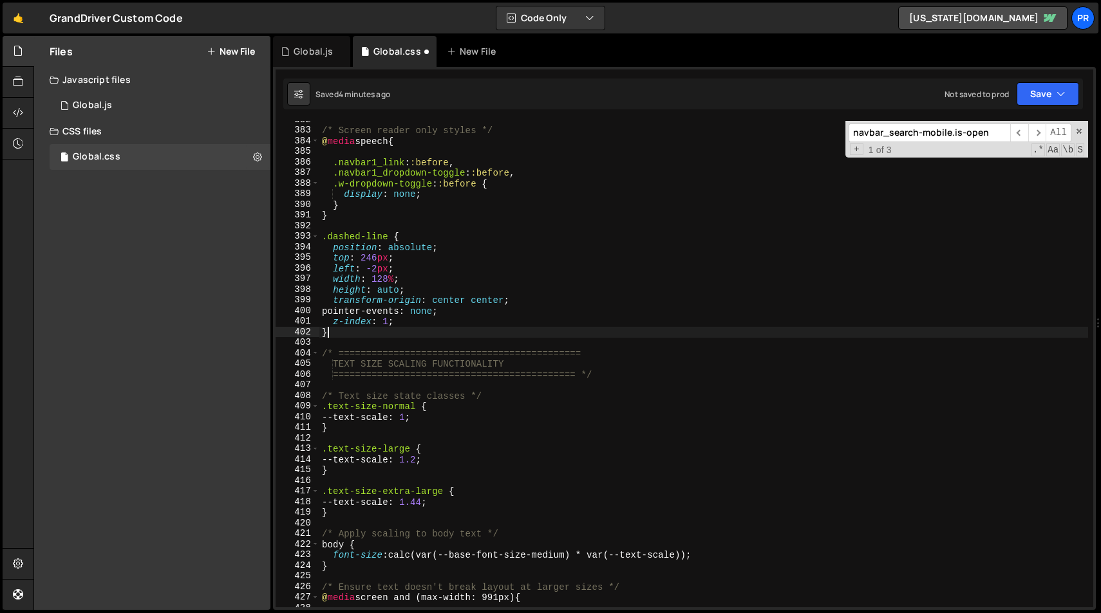
click at [465, 329] on div "/* Screen reader only styles */ @ media speech { .navbar1_link : :before , .nav…" at bounding box center [703, 369] width 769 height 508
click at [1058, 100] on button "Save" at bounding box center [1047, 93] width 62 height 23
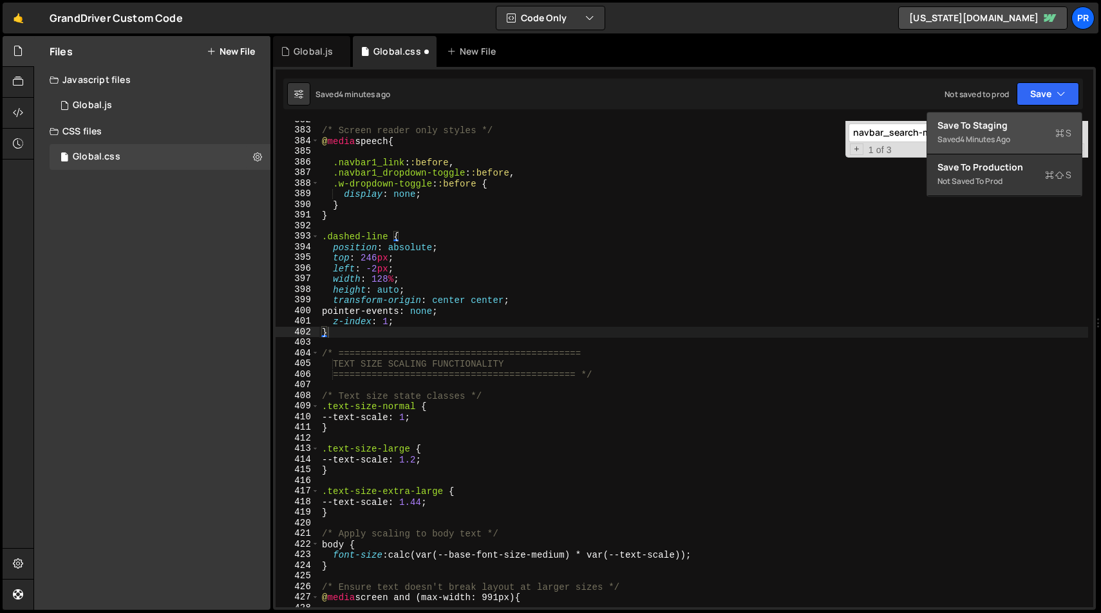
click at [1013, 130] on div "Save to Staging S" at bounding box center [1004, 125] width 134 height 13
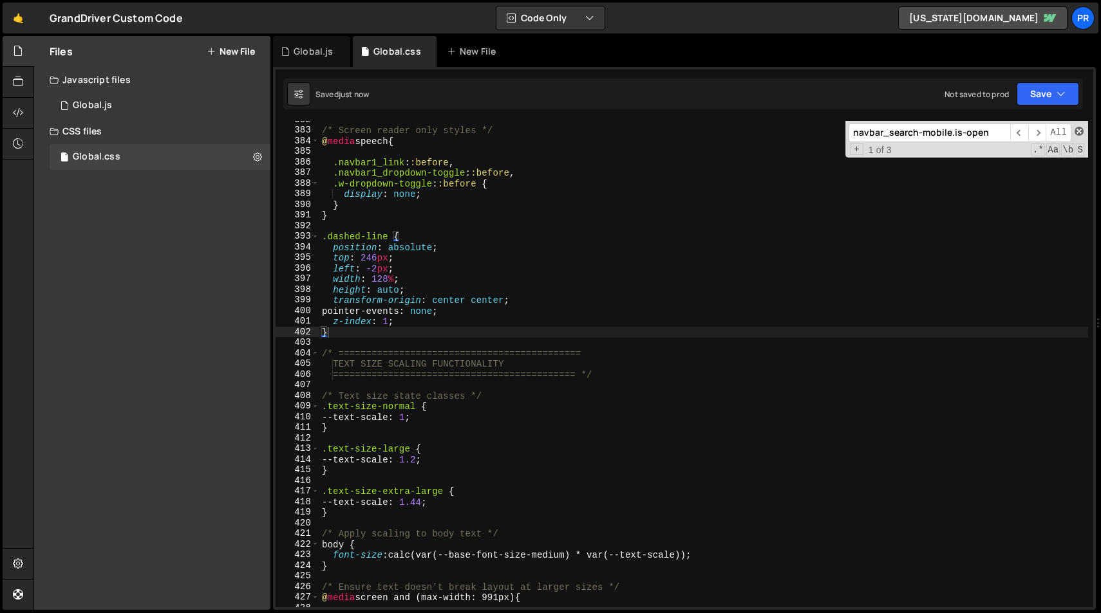
click at [1081, 132] on span at bounding box center [1078, 131] width 9 height 9
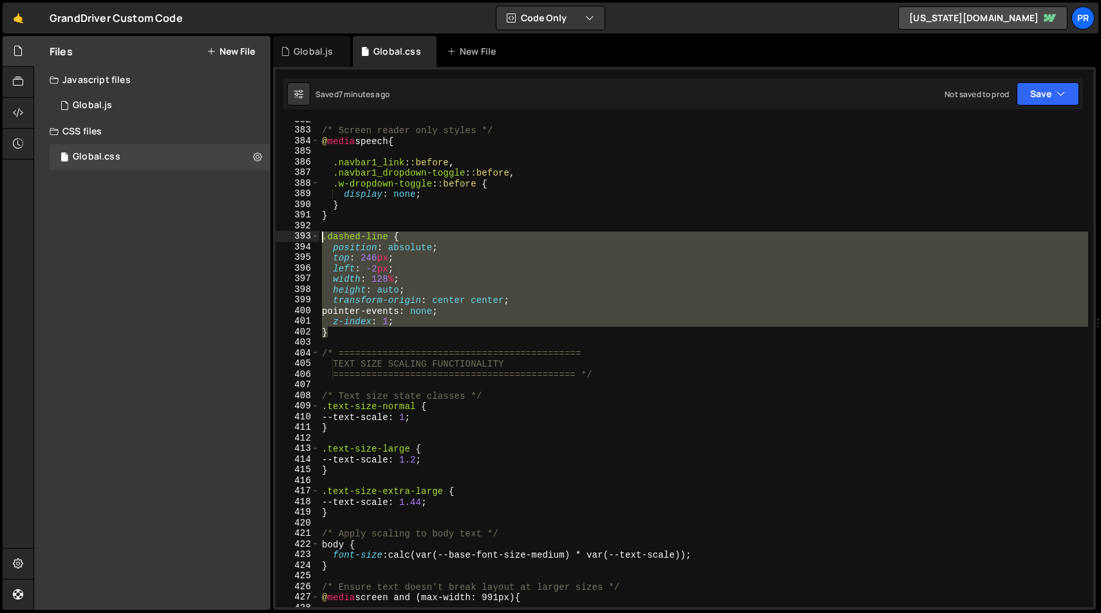
drag, startPoint x: 344, startPoint y: 331, endPoint x: 298, endPoint y: 234, distance: 108.3
click at [298, 234] on div "} 382 383 384 385 386 387 388 389 390 391 392 393 394 395 396 397 398 399 400 4…" at bounding box center [683, 364] width 817 height 487
paste textarea "}"
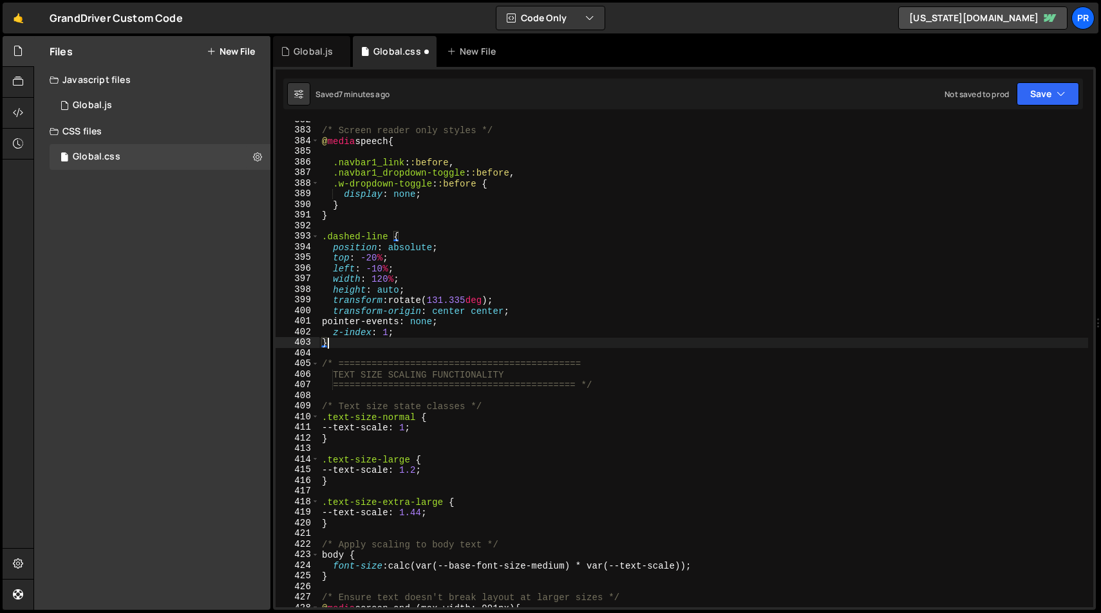
click at [581, 289] on div "/* Screen reader only styles */ @ media speech { .navbar1_link : :before , .nav…" at bounding box center [703, 369] width 769 height 508
click at [583, 345] on div "/* Screen reader only styles */ @ media speech { .navbar1_link : :before , .nav…" at bounding box center [703, 369] width 769 height 508
click at [1042, 98] on button "Save" at bounding box center [1047, 93] width 62 height 23
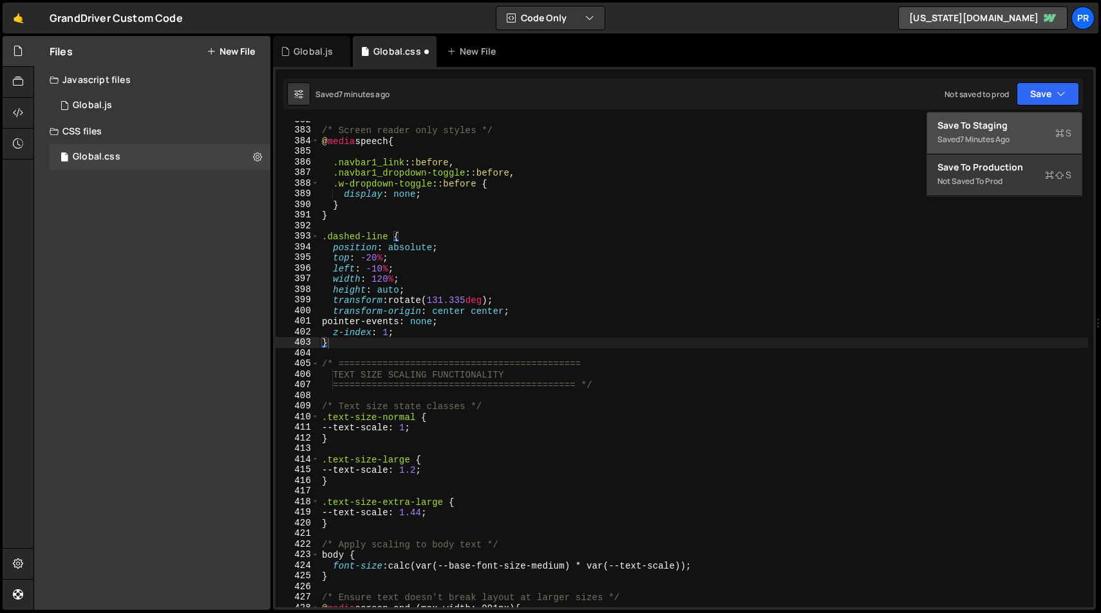
click at [1025, 120] on div "Save to Staging S" at bounding box center [1004, 125] width 134 height 13
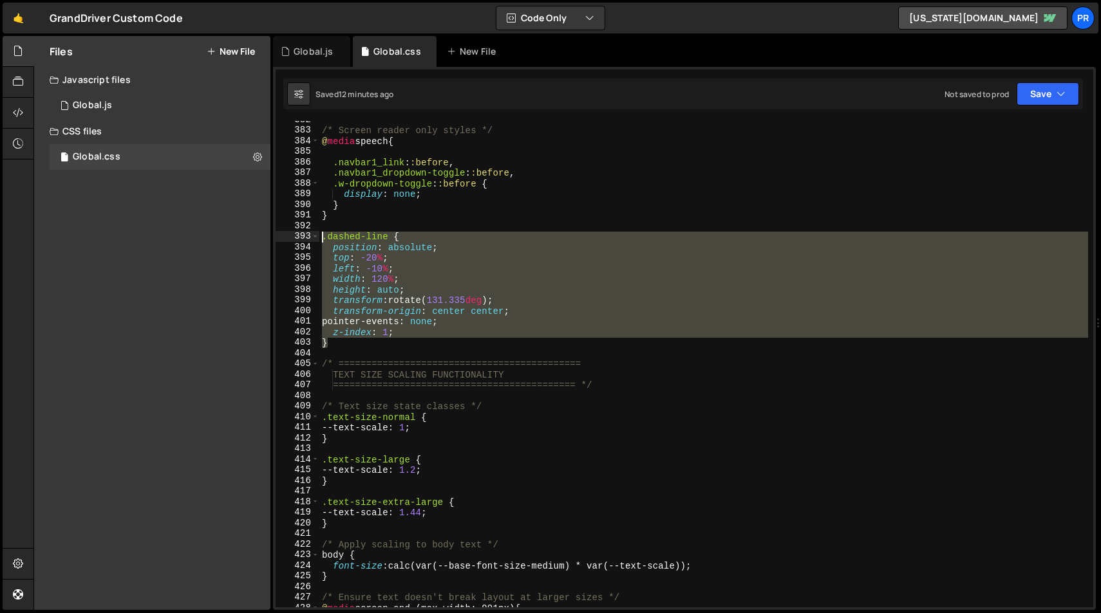
drag, startPoint x: 347, startPoint y: 344, endPoint x: 282, endPoint y: 240, distance: 122.9
click at [282, 240] on div "} 382 383 384 385 386 387 388 389 390 391 392 393 394 395 396 397 398 399 400 4…" at bounding box center [683, 364] width 817 height 487
paste textarea "}"
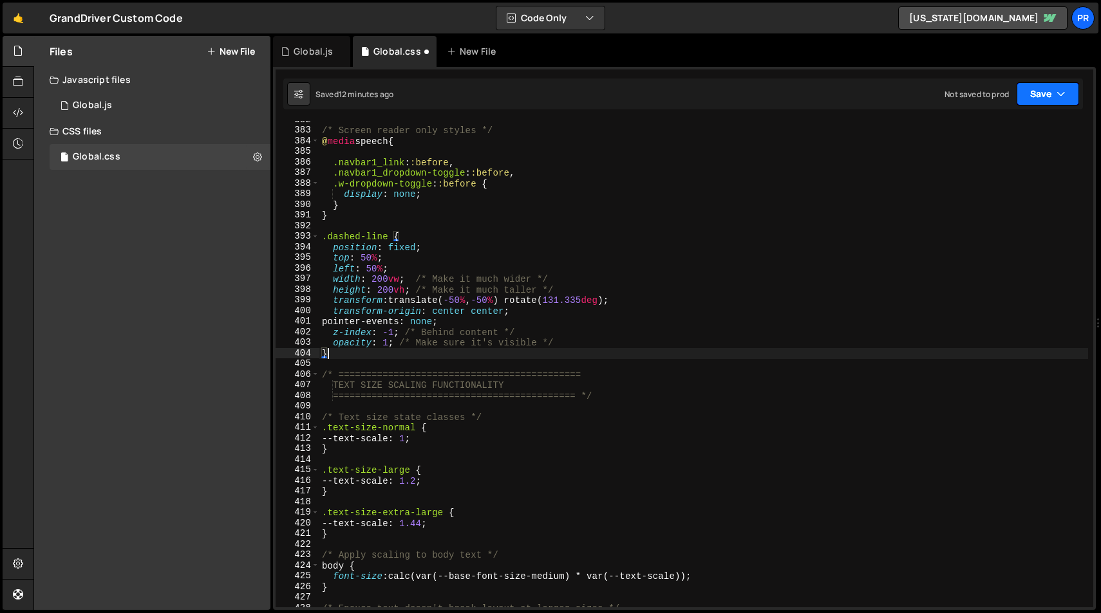
click at [1053, 93] on button "Save" at bounding box center [1047, 93] width 62 height 23
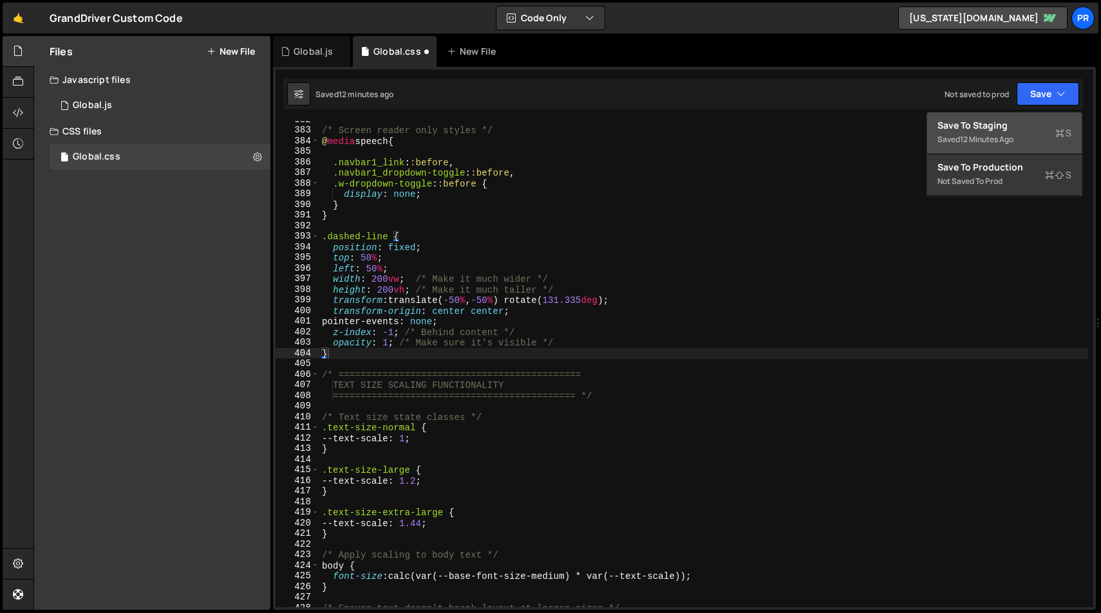
click at [1008, 122] on div "Save to Staging S" at bounding box center [1004, 125] width 134 height 13
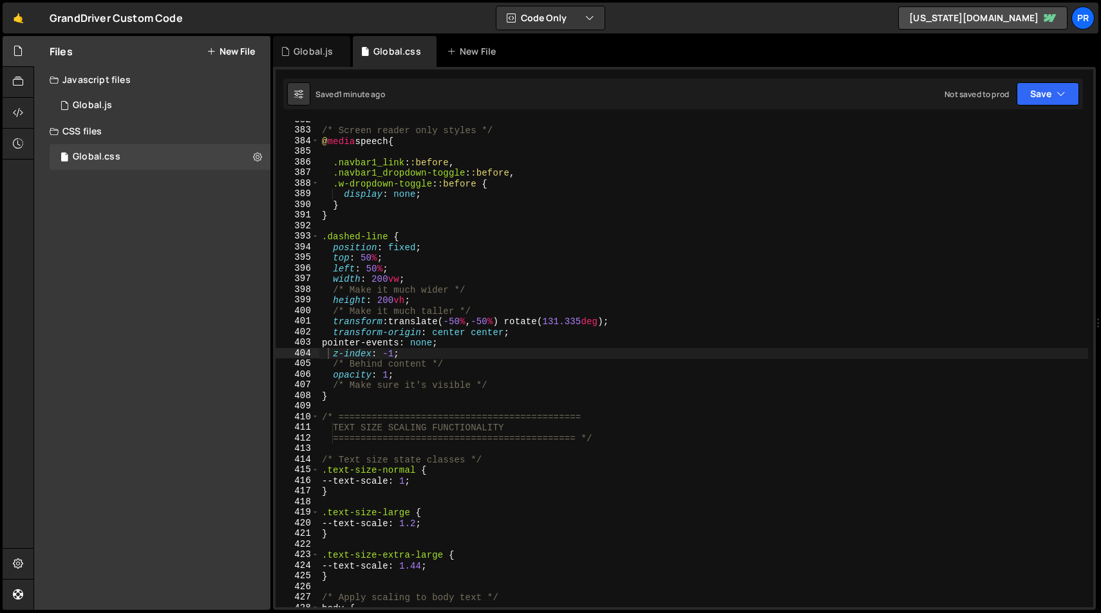
click at [515, 323] on div "/* Screen reader only styles */ @ media speech { .navbar1_link : :before , .nav…" at bounding box center [703, 369] width 769 height 508
drag, startPoint x: 517, startPoint y: 320, endPoint x: 612, endPoint y: 321, distance: 95.3
click at [615, 321] on div "/* Screen reader only styles */ @ media speech { .navbar1_link : :before , .nav…" at bounding box center [703, 369] width 769 height 508
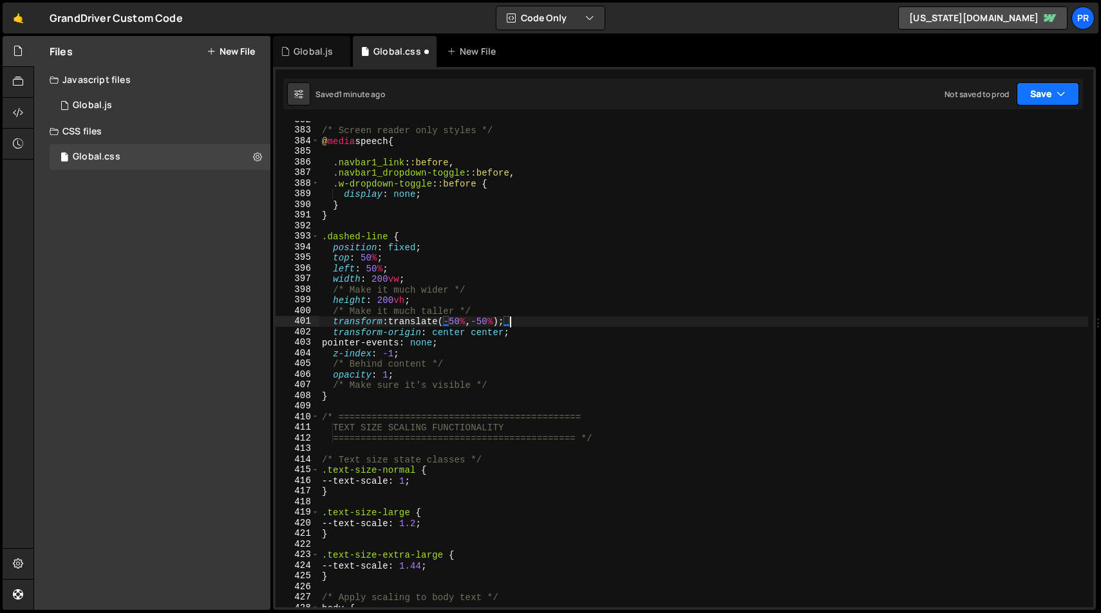
click at [1059, 97] on icon "button" at bounding box center [1060, 94] width 9 height 13
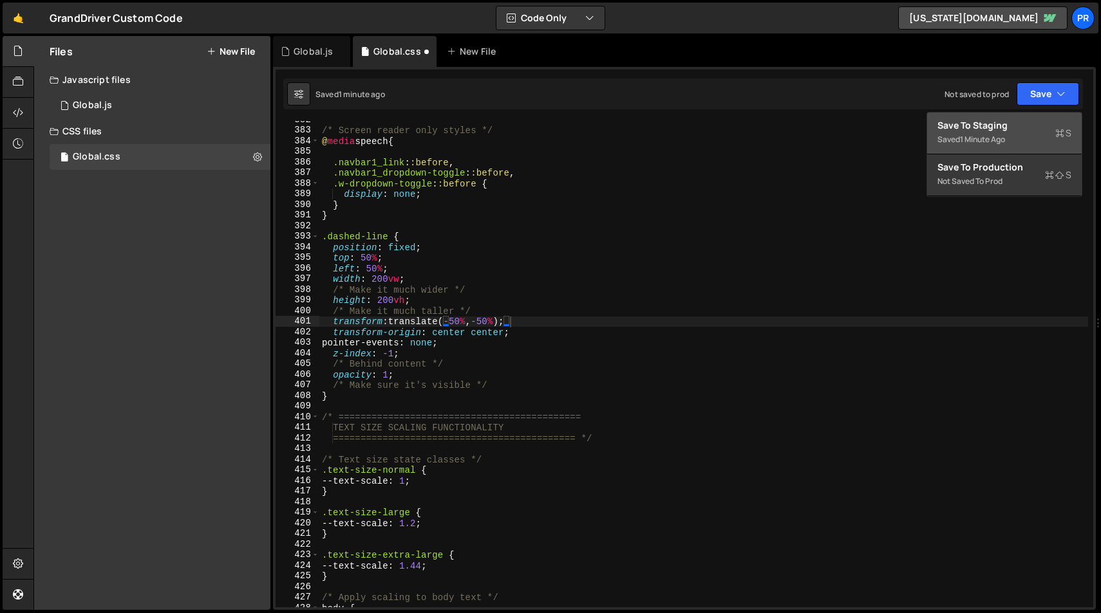
click at [1016, 128] on div "Save to Staging S" at bounding box center [1004, 125] width 134 height 13
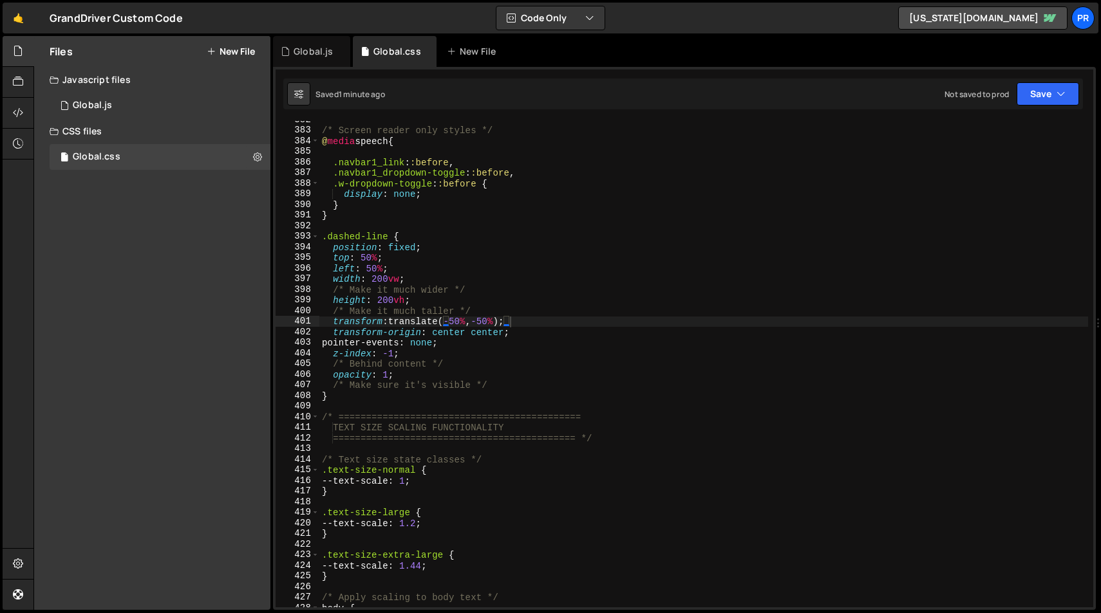
type textarea "/* Make sure it's visible */"
click at [510, 382] on div "/* Screen reader only styles */ @ media speech { .navbar1_link : :before , .nav…" at bounding box center [703, 369] width 769 height 508
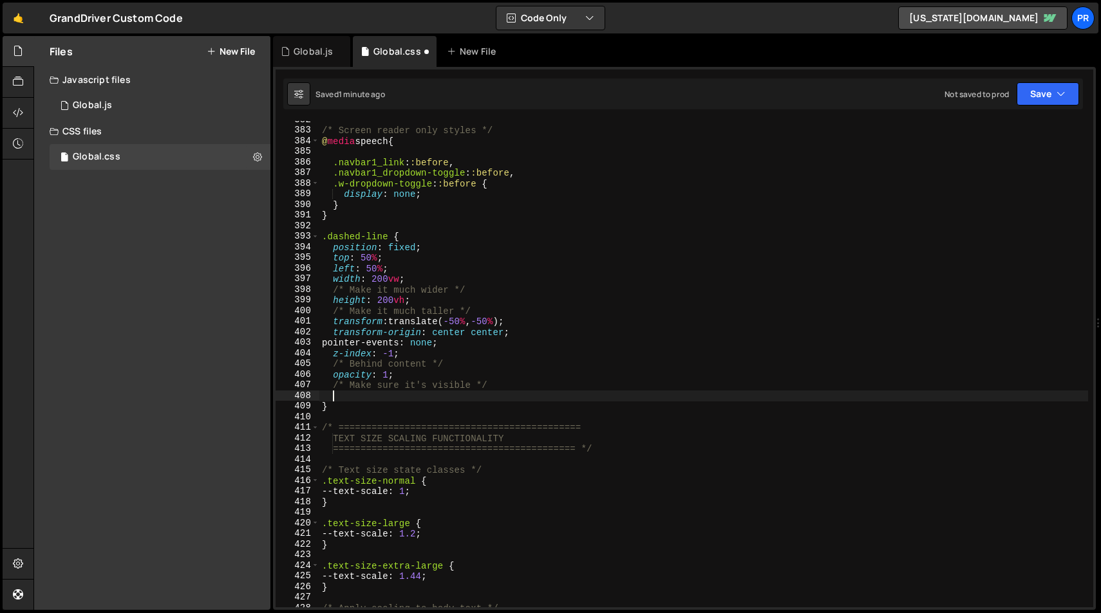
paste textarea "stroke-width: 10 !important; /* Make line thicker */"
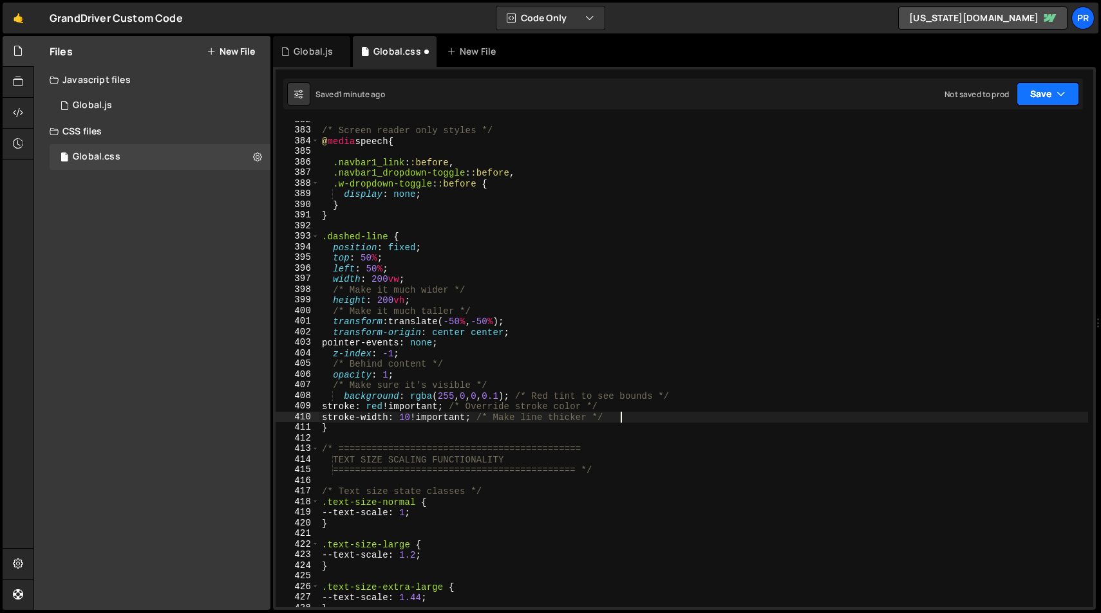
click at [1047, 91] on button "Save" at bounding box center [1047, 93] width 62 height 23
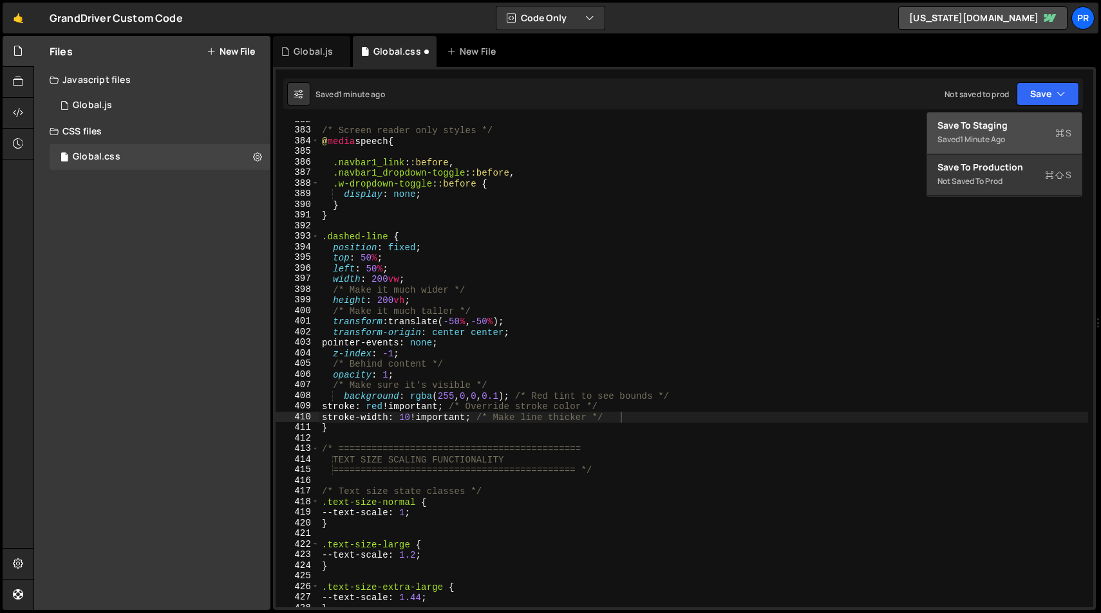
click at [1025, 118] on button "Save to Staging S Saved 1 minute ago" at bounding box center [1004, 134] width 154 height 42
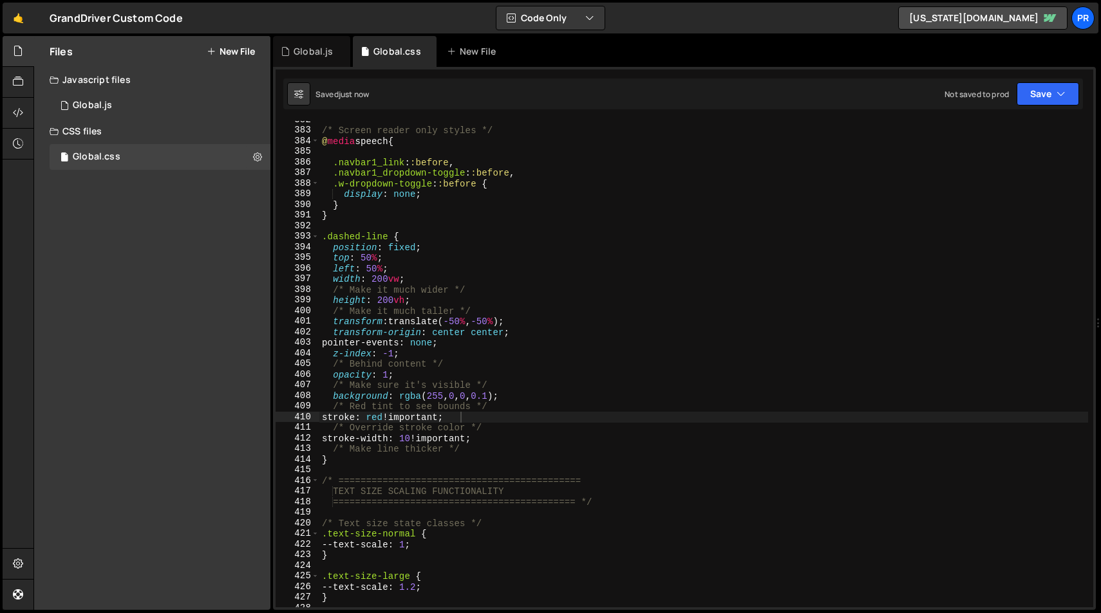
click at [411, 368] on div "/* Screen reader only styles */ @ media speech { .navbar1_link : :before , .nav…" at bounding box center [703, 369] width 769 height 508
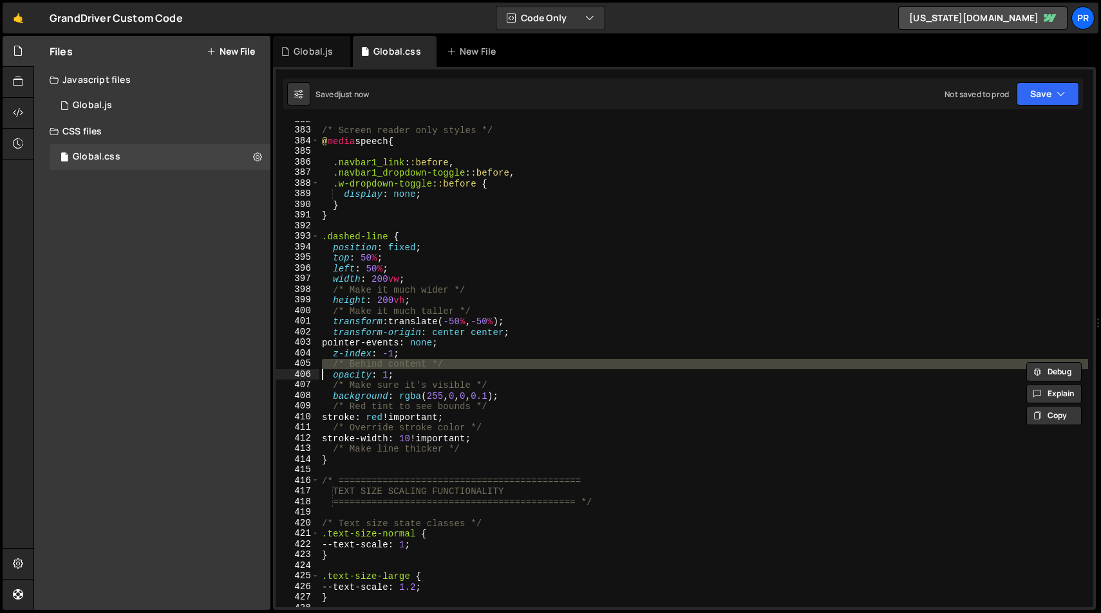
drag, startPoint x: 391, startPoint y: 352, endPoint x: 394, endPoint y: 343, distance: 9.4
click at [391, 352] on div "/* Screen reader only styles */ @ media speech { .navbar1_link : :before , .nav…" at bounding box center [703, 369] width 769 height 508
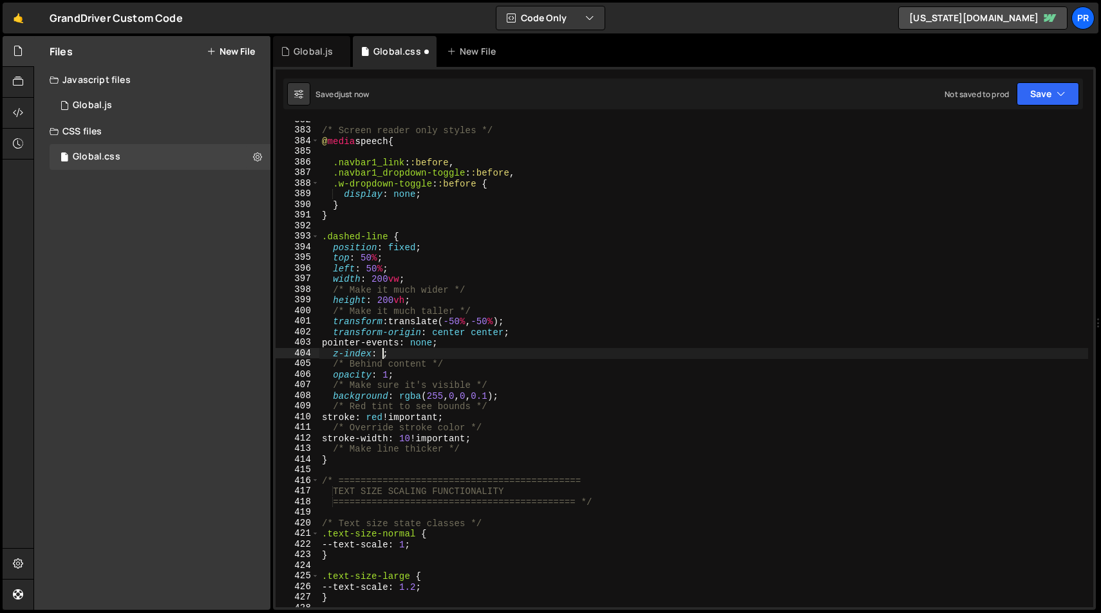
scroll to position [0, 4]
type textarea "z-index: 0;"
click at [1050, 106] on div "Saved just now Not saved to prod Upgrade to Edit Save Save to Staging S Saved j…" at bounding box center [682, 94] width 799 height 31
click at [1036, 93] on button "Save" at bounding box center [1047, 93] width 62 height 23
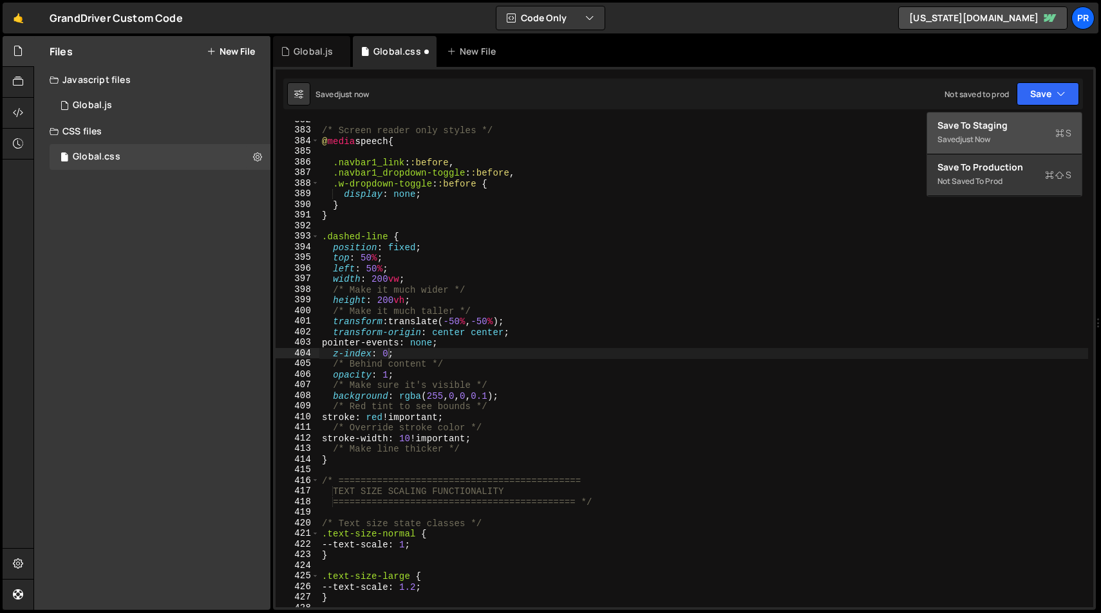
click at [1015, 131] on div "Save to Staging S" at bounding box center [1004, 125] width 134 height 13
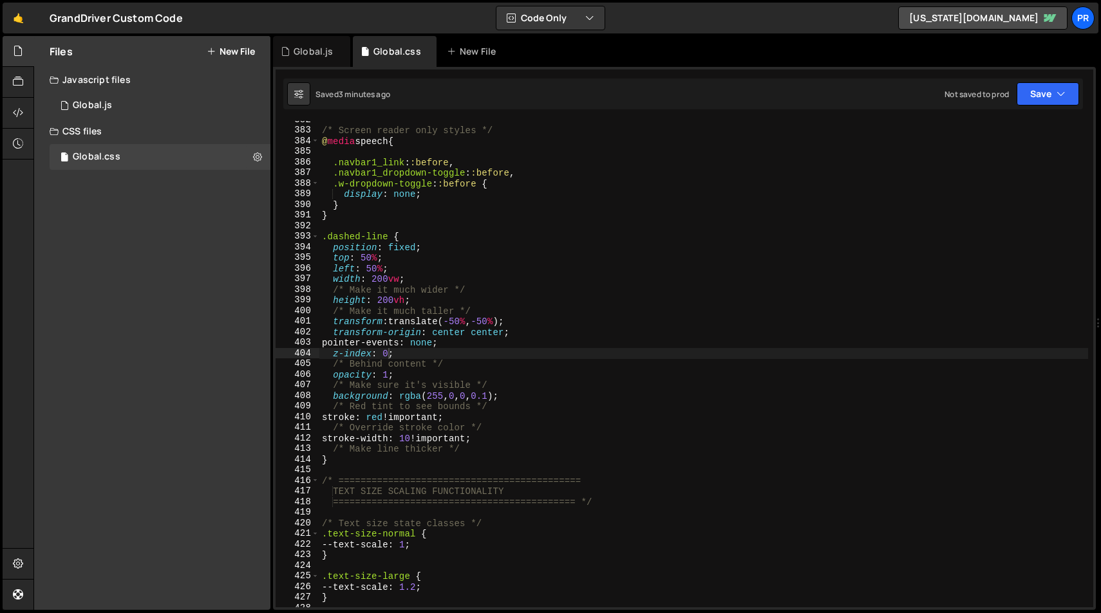
scroll to position [0, 0]
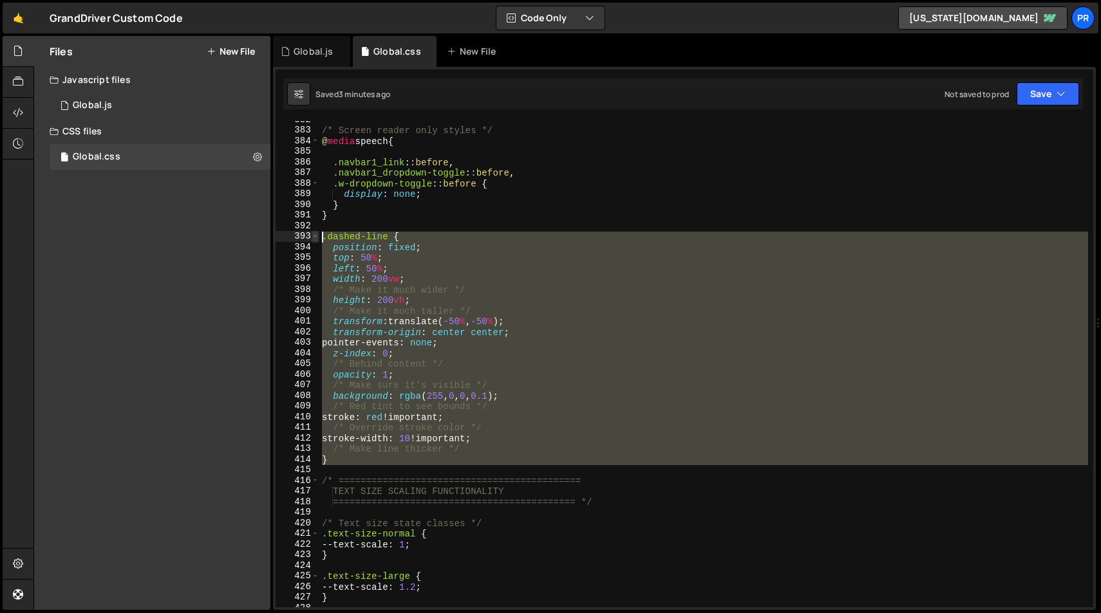
drag, startPoint x: 344, startPoint y: 465, endPoint x: 317, endPoint y: 236, distance: 230.7
click at [317, 236] on div "382 383 384 385 386 387 388 389 390 391 392 393 394 395 396 397 398 399 400 401…" at bounding box center [683, 364] width 817 height 487
paste textarea "}"
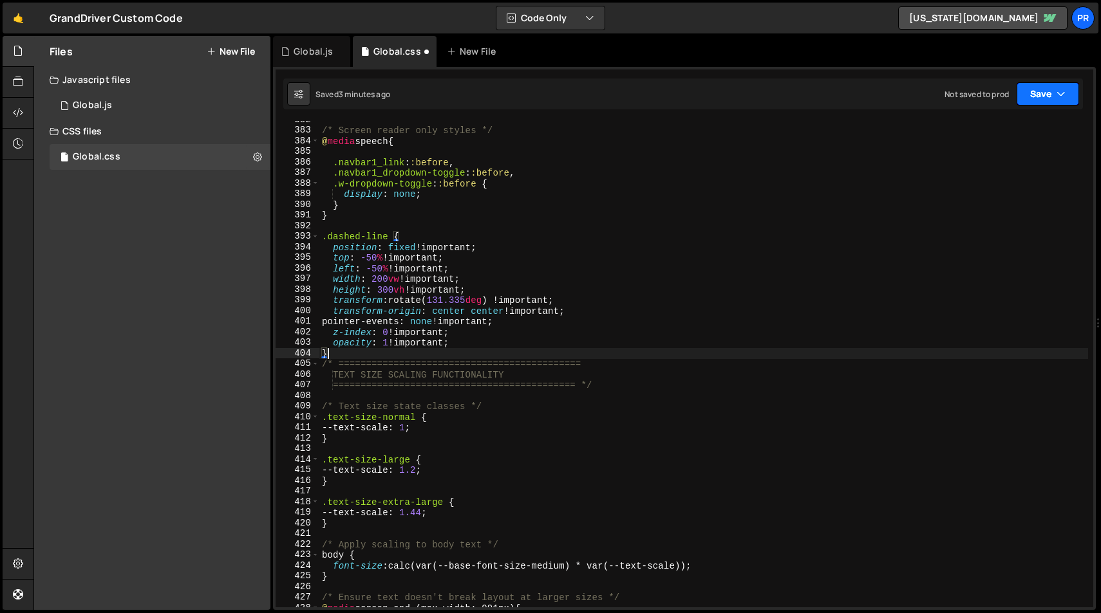
click at [1061, 100] on icon "button" at bounding box center [1060, 94] width 9 height 13
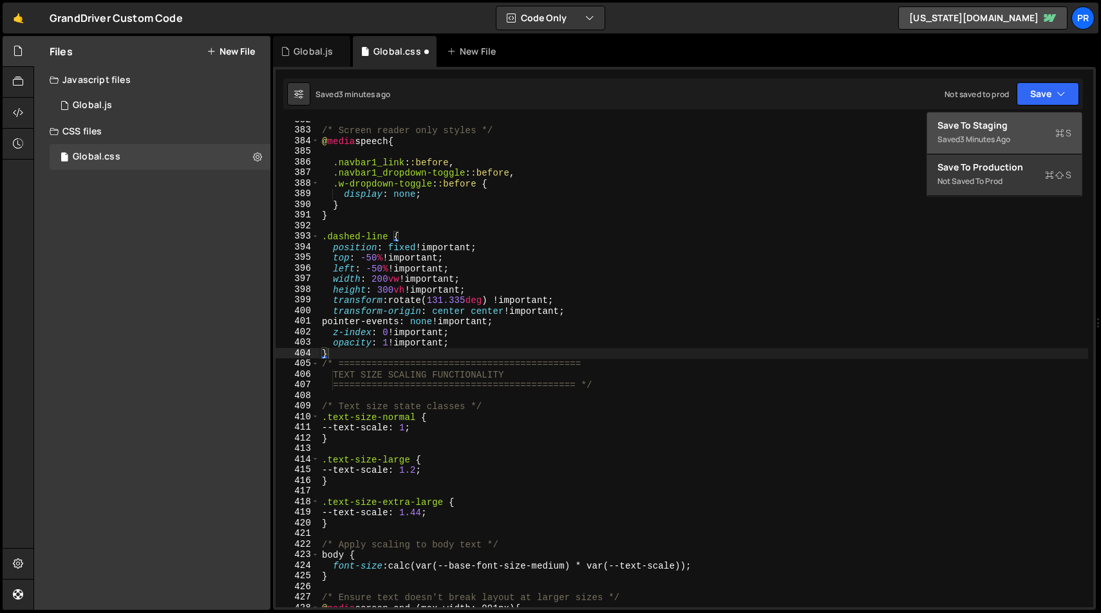
click at [1009, 126] on div "Save to Staging S" at bounding box center [1004, 125] width 134 height 13
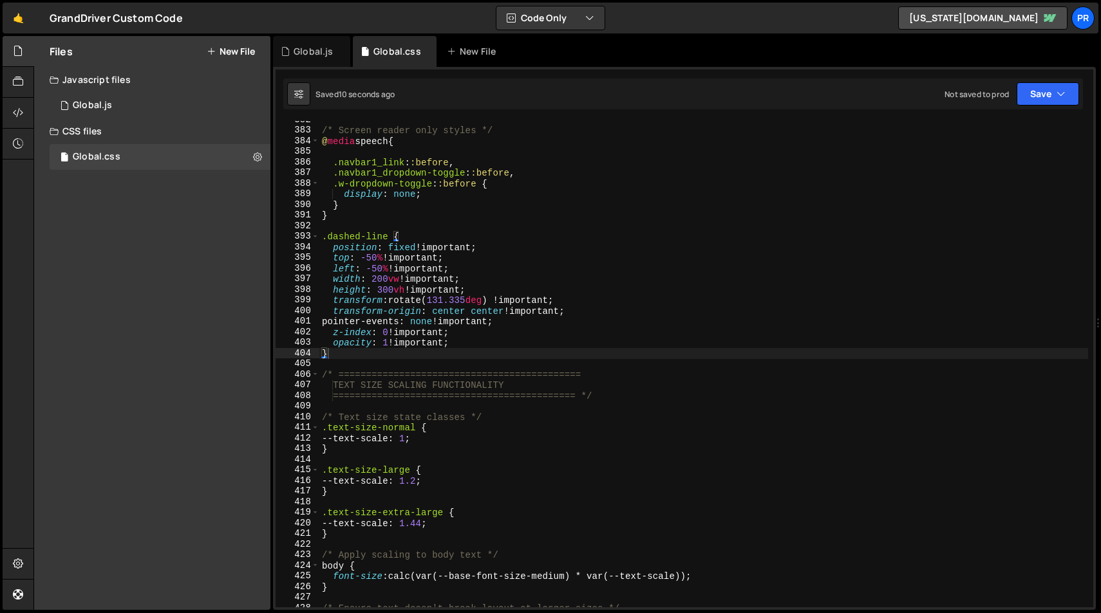
click at [406, 247] on div "/* Screen reader only styles */ @ media speech { .navbar1_link : :before , .nav…" at bounding box center [703, 369] width 769 height 508
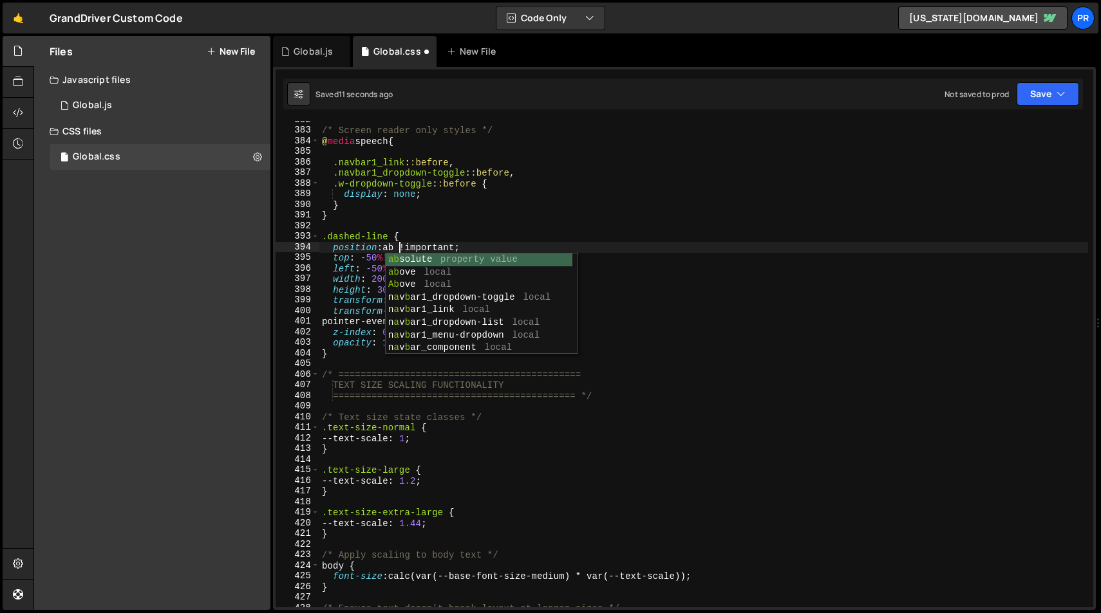
scroll to position [0, 5]
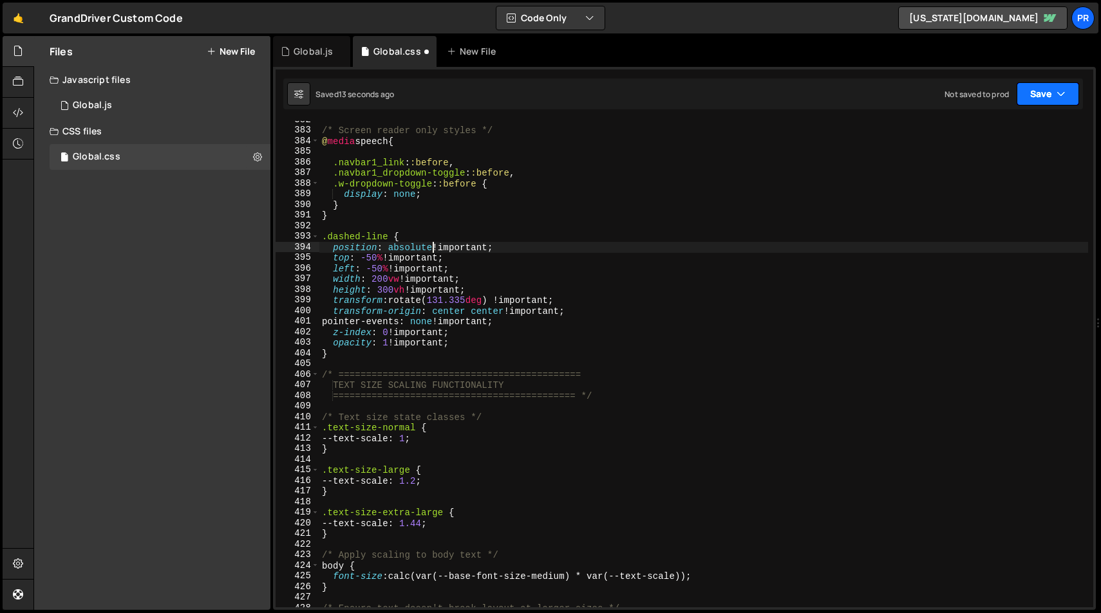
click at [1056, 93] on icon "button" at bounding box center [1060, 94] width 9 height 13
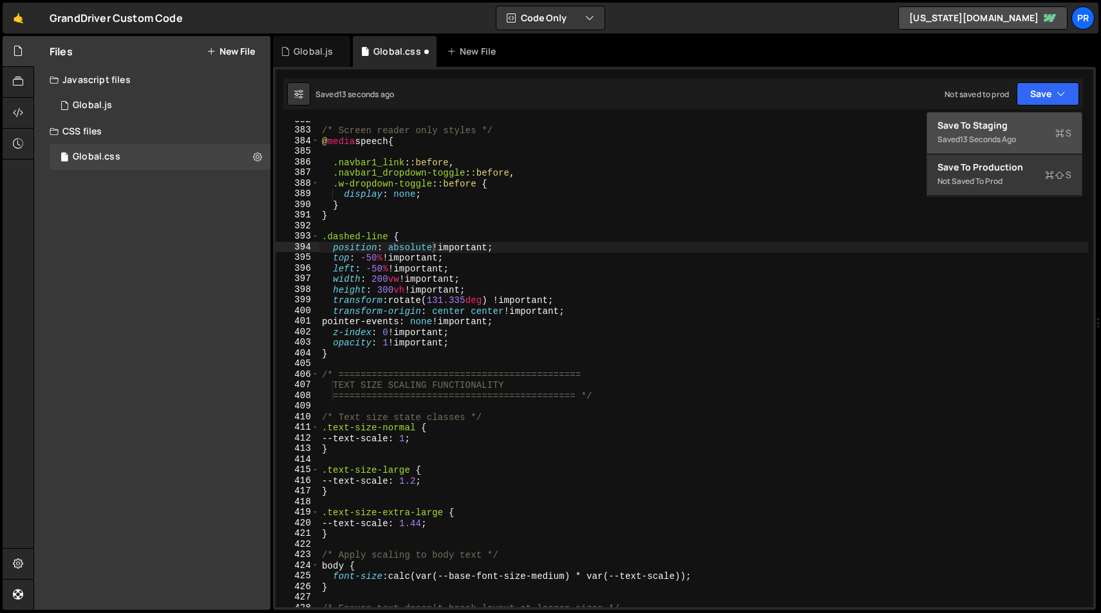
click at [998, 124] on div "Save to Staging S" at bounding box center [1004, 125] width 134 height 13
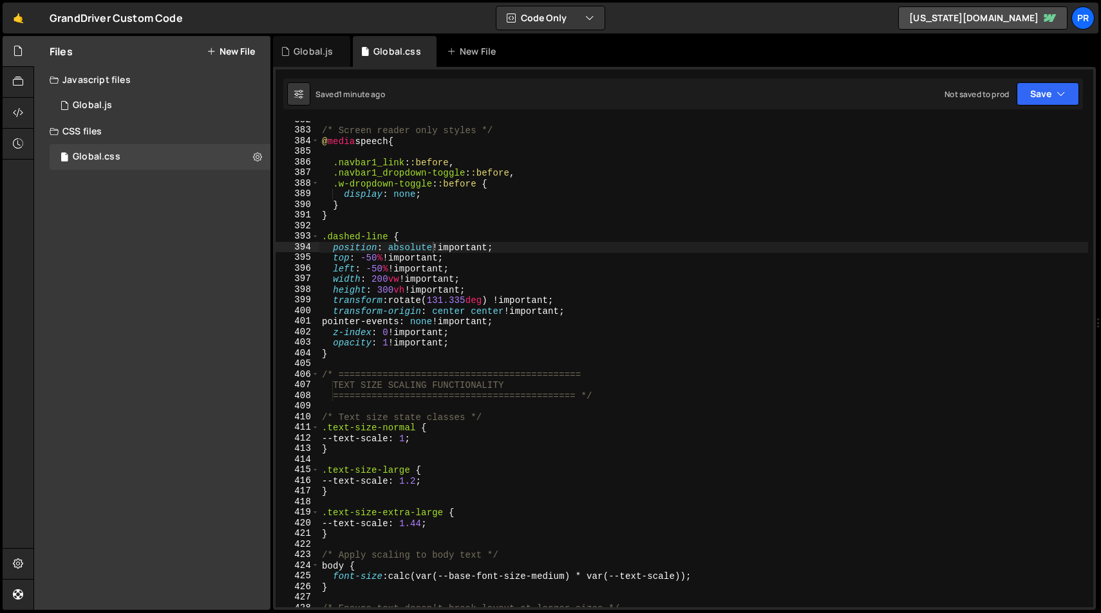
click at [566, 301] on div "/* Screen reader only styles */ @ media speech { .navbar1_link : :before , .nav…" at bounding box center [703, 369] width 769 height 508
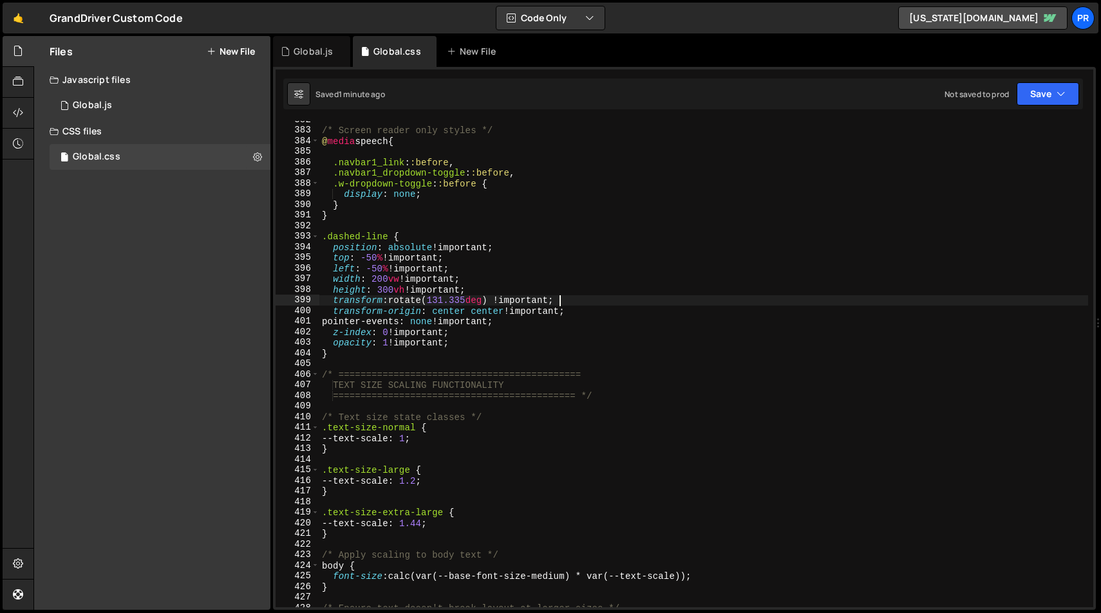
click at [566, 301] on div "/* Screen reader only styles */ @ media speech { .navbar1_link : :before , .nav…" at bounding box center [703, 369] width 769 height 508
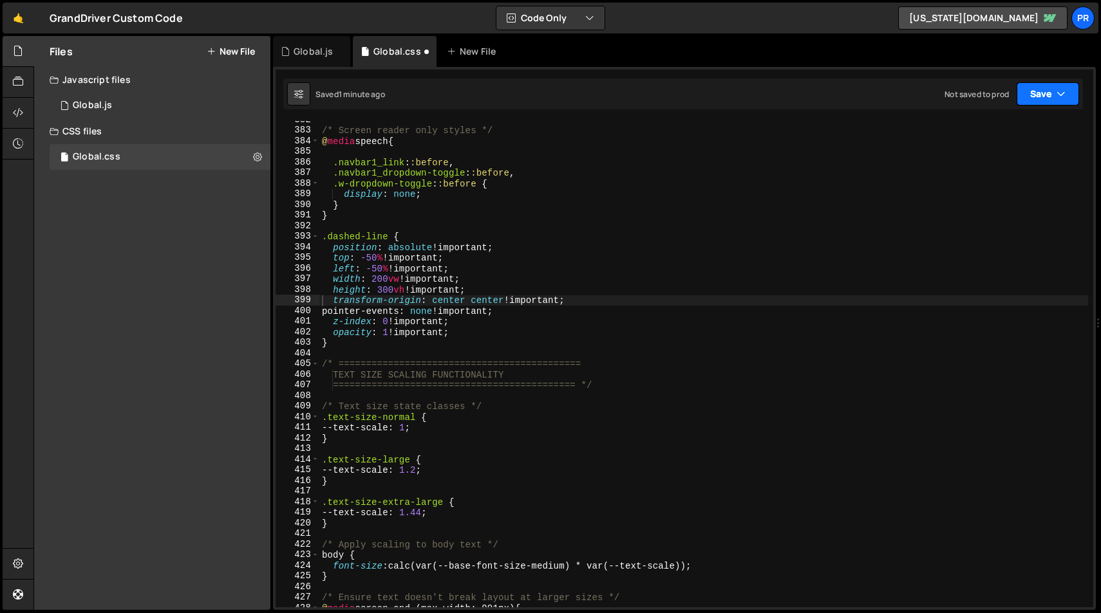
click at [1070, 100] on button "Save" at bounding box center [1047, 93] width 62 height 23
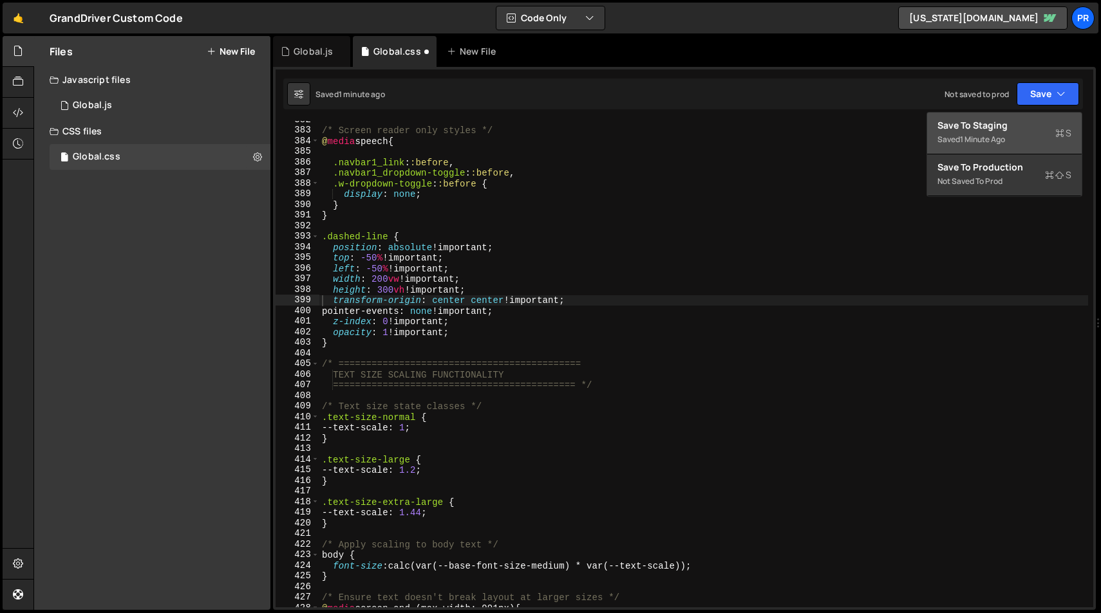
click at [1015, 130] on div "Save to Staging S" at bounding box center [1004, 125] width 134 height 13
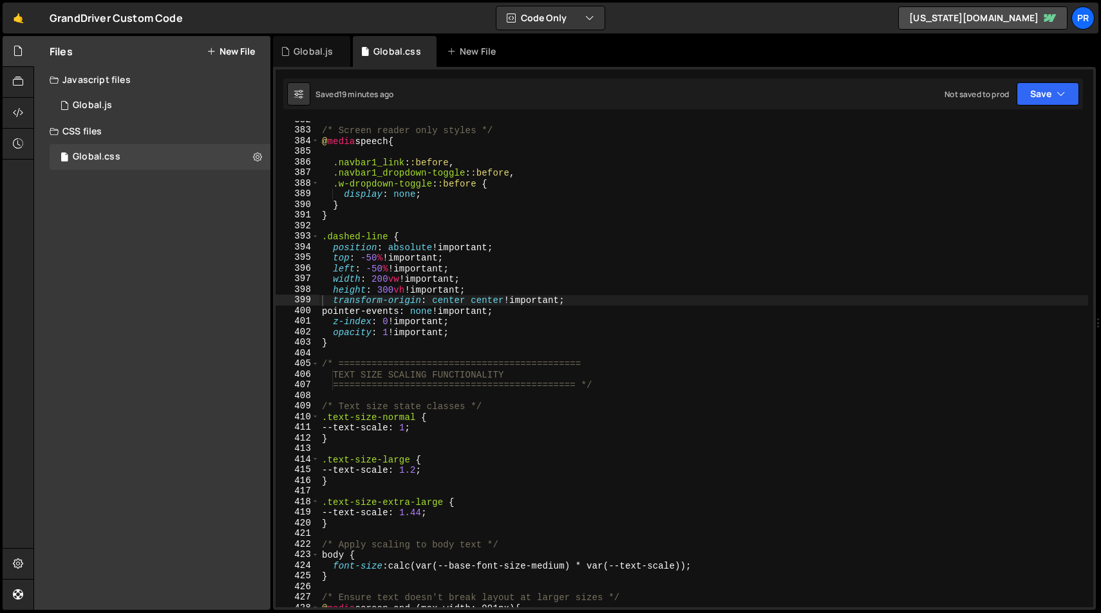
click at [542, 338] on div "/* Screen reader only styles */ @ media speech { .navbar1_link : :before , .nav…" at bounding box center [703, 369] width 769 height 508
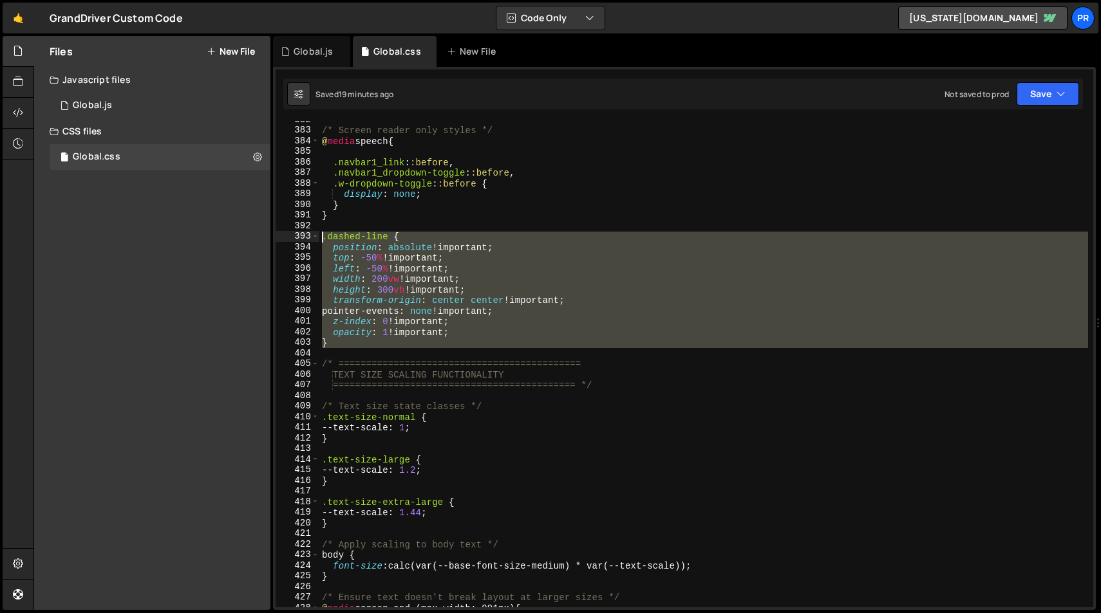
drag, startPoint x: 344, startPoint y: 349, endPoint x: 274, endPoint y: 239, distance: 129.6
click at [274, 239] on div "} 382 383 384 385 386 387 388 389 390 391 392 393 394 395 396 397 398 399 400 4…" at bounding box center [684, 338] width 823 height 543
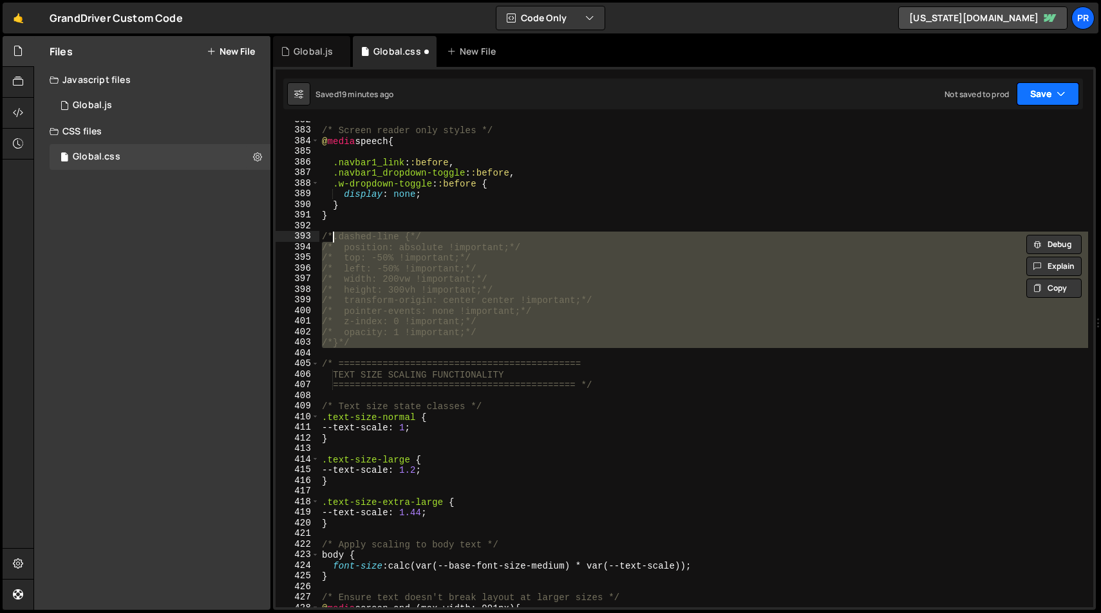
click at [1045, 93] on button "Save" at bounding box center [1047, 93] width 62 height 23
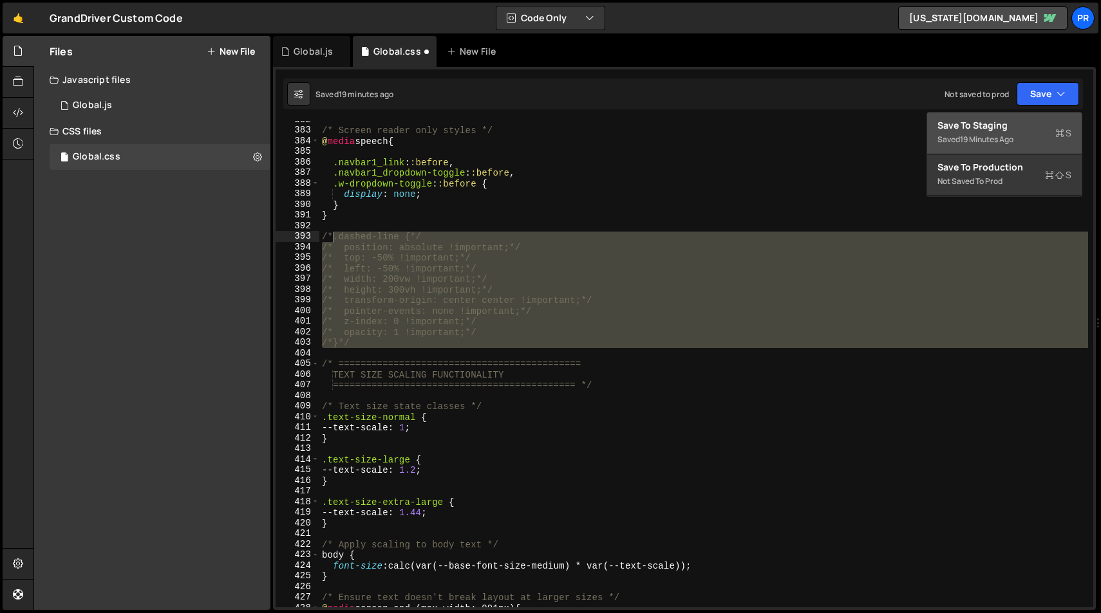
click at [1007, 140] on div "19 minutes ago" at bounding box center [986, 139] width 53 height 11
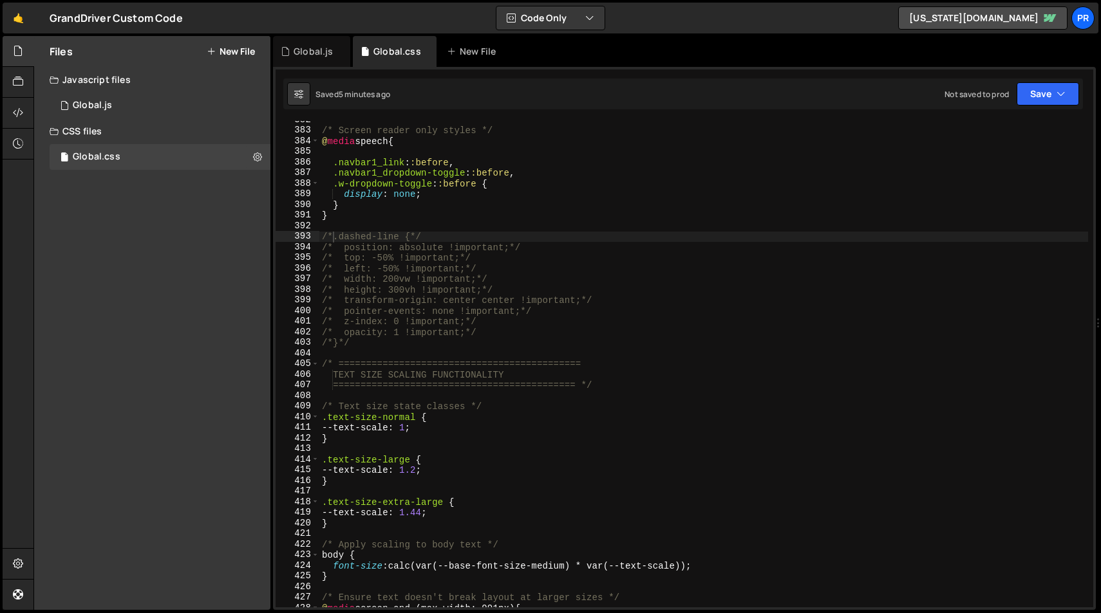
click at [429, 237] on div "/* Screen reader only styles */ @ media speech { .navbar1_link : :before , .nav…" at bounding box center [703, 369] width 769 height 508
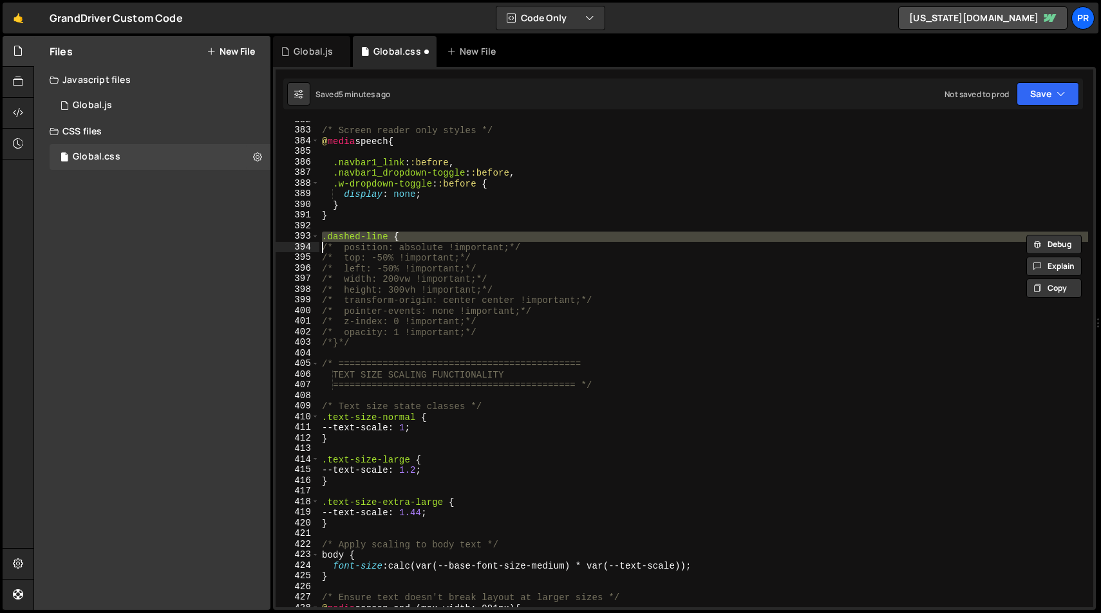
click at [450, 250] on div "/* Screen reader only styles */ @ media speech { .navbar1_link : :before , .nav…" at bounding box center [703, 369] width 769 height 508
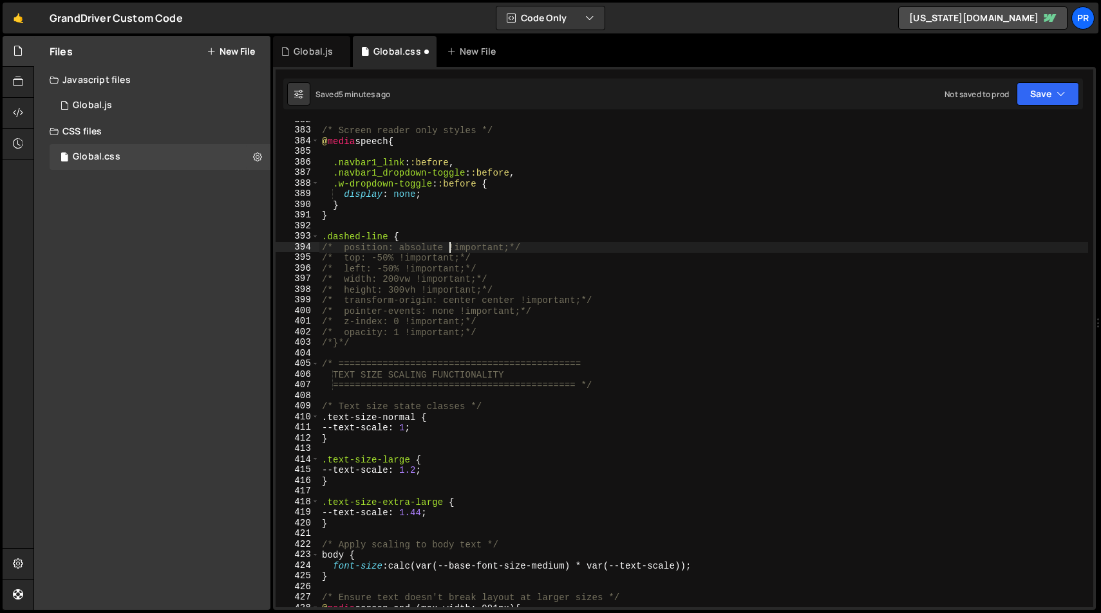
click at [450, 250] on div "/* Screen reader only styles */ @ media speech { .navbar1_link : :before , .nav…" at bounding box center [703, 369] width 769 height 508
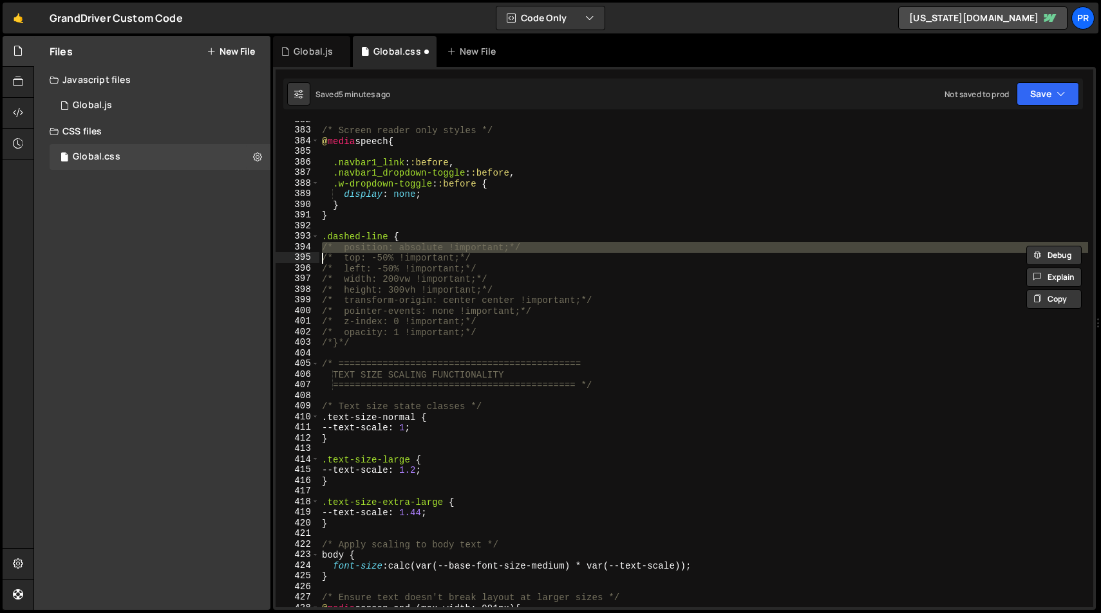
type textarea "position: absolute !important; /* top: -50% !important;*/"
click at [399, 349] on div "/* Screen reader only styles */ @ media speech { .navbar1_link : :before , .nav…" at bounding box center [703, 369] width 769 height 508
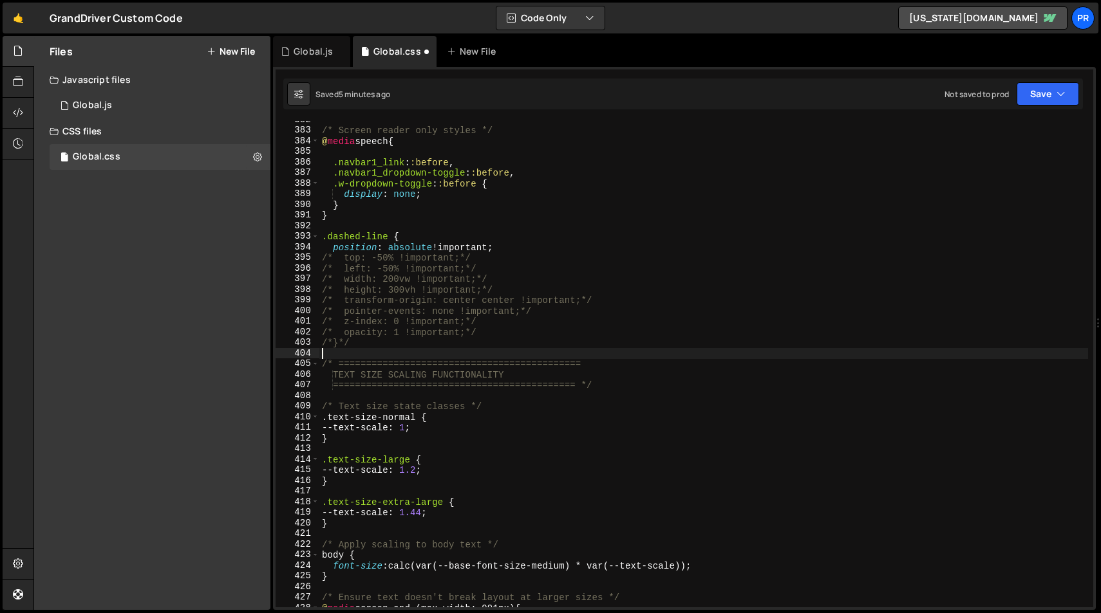
click at [399, 349] on div "/* Screen reader only styles */ @ media speech { .navbar1_link : :before , .nav…" at bounding box center [703, 369] width 769 height 508
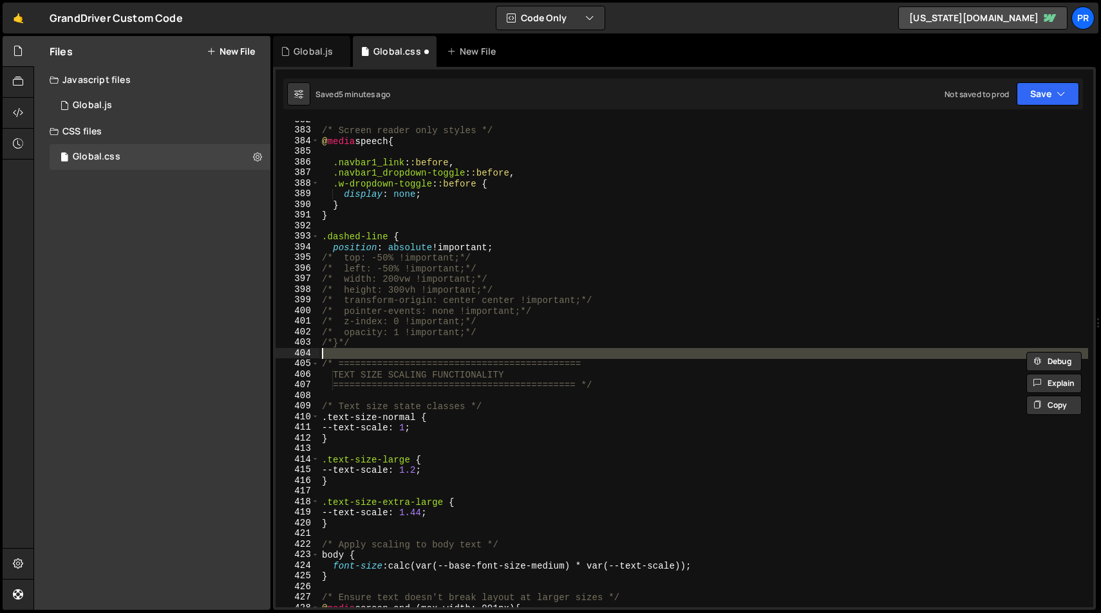
click at [397, 347] on div "/* Screen reader only styles */ @ media speech { .navbar1_link : :before , .nav…" at bounding box center [703, 369] width 769 height 508
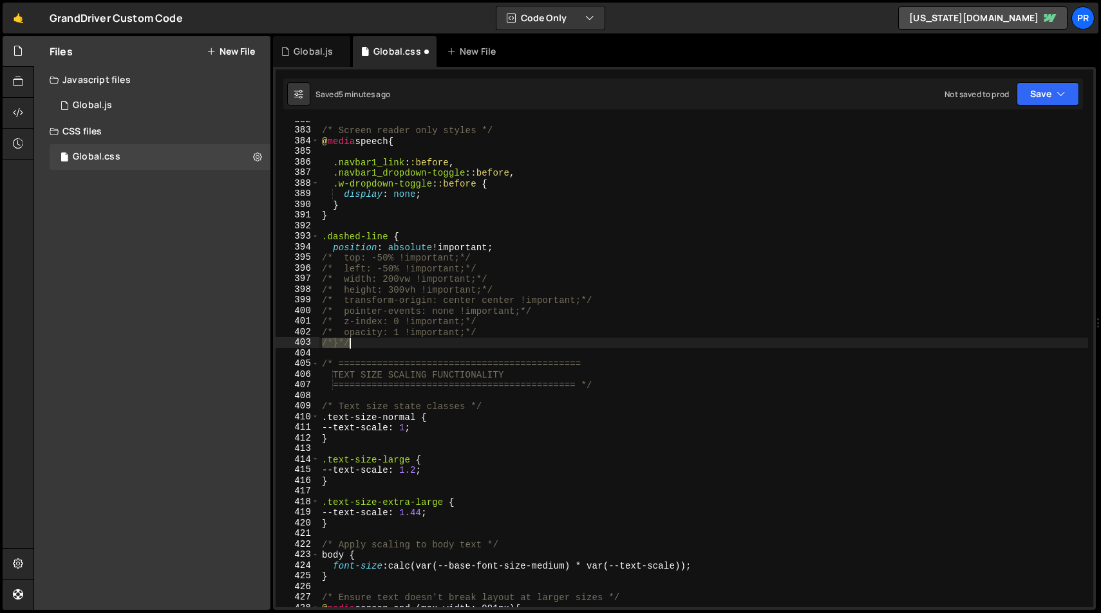
click at [397, 347] on div "/* Screen reader only styles */ @ media speech { .navbar1_link : :before , .nav…" at bounding box center [703, 369] width 769 height 508
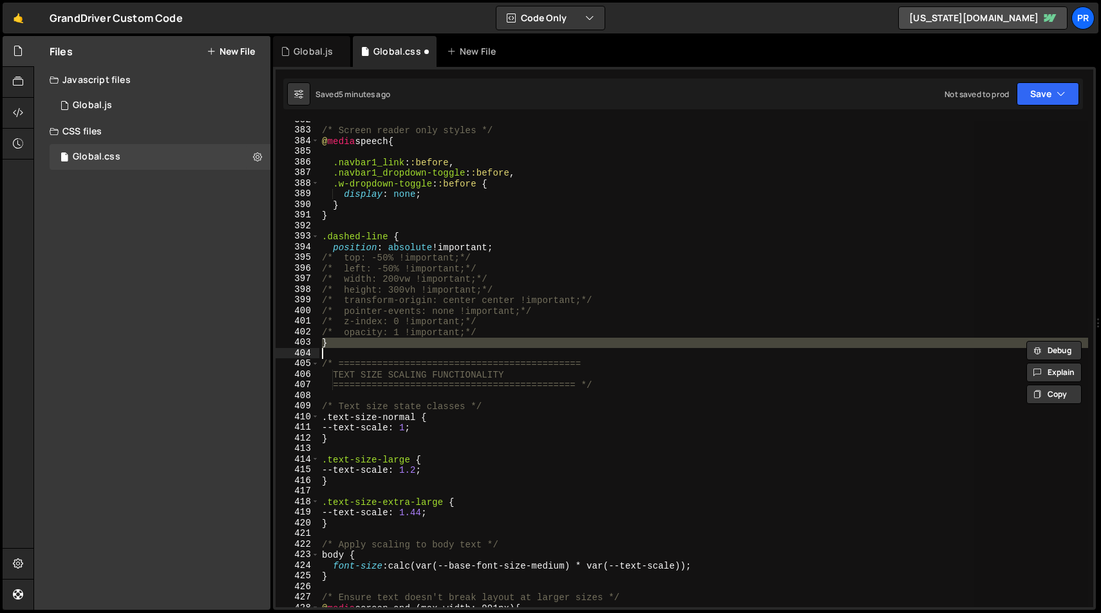
click at [397, 347] on div "/* Screen reader only styles */ @ media speech { .navbar1_link : :before , .nav…" at bounding box center [703, 364] width 769 height 487
type textarea "}"
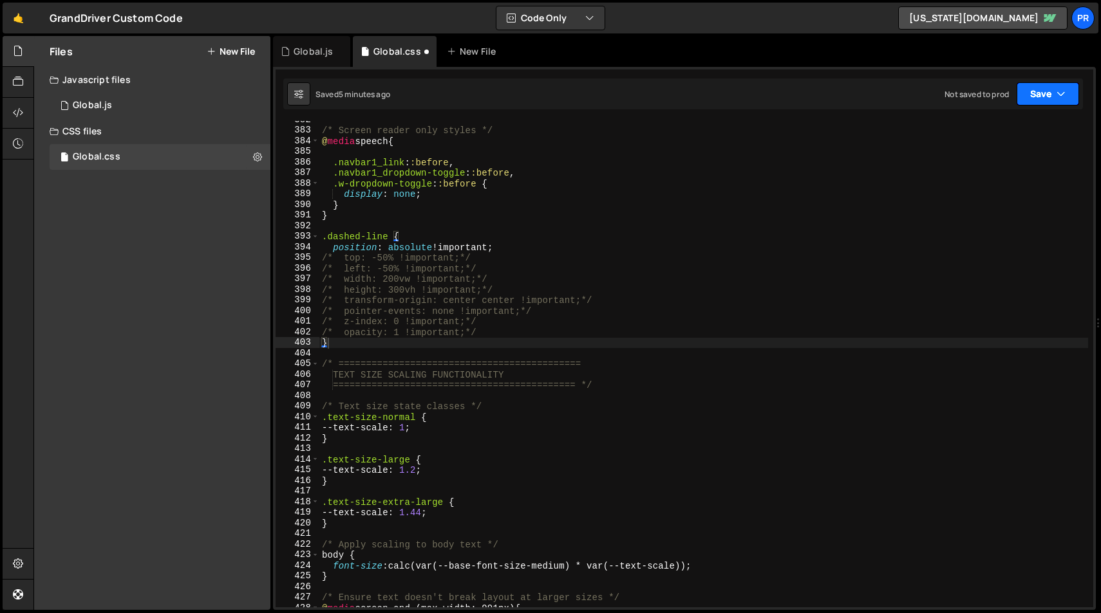
click at [1056, 97] on icon "button" at bounding box center [1060, 94] width 9 height 13
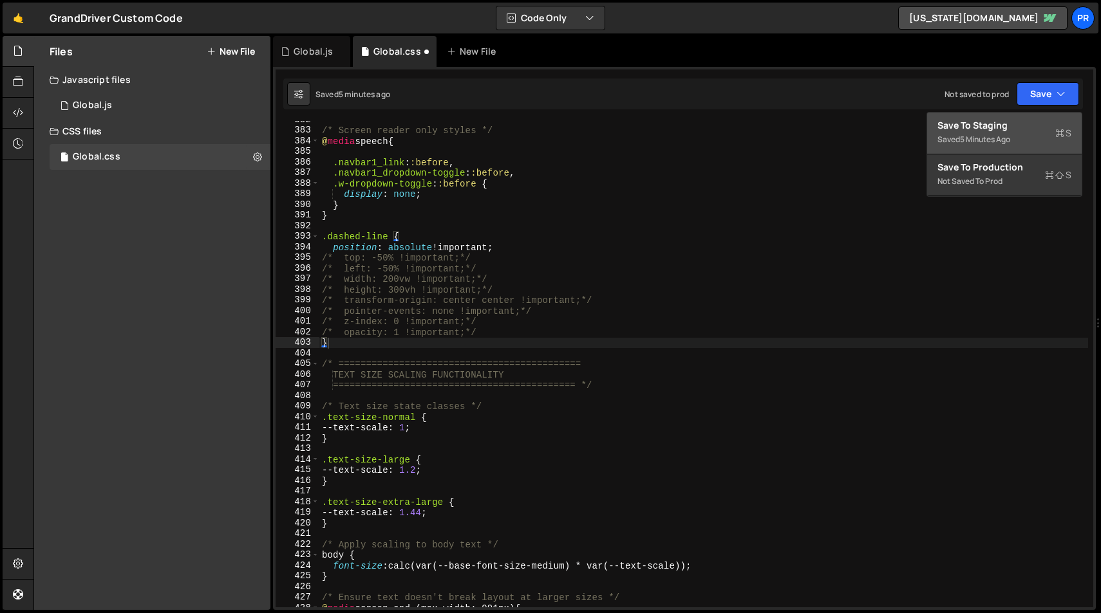
click at [1038, 138] on div "Saved 5 minutes ago" at bounding box center [1004, 139] width 134 height 15
